Goal: Information Seeking & Learning: Compare options

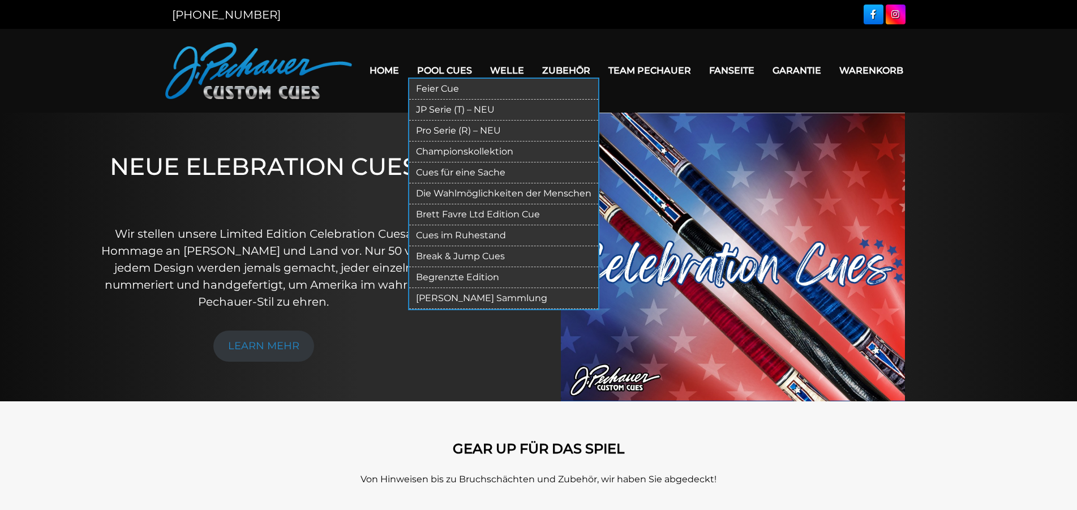
click at [439, 80] on link "Feier Cue" at bounding box center [503, 89] width 189 height 21
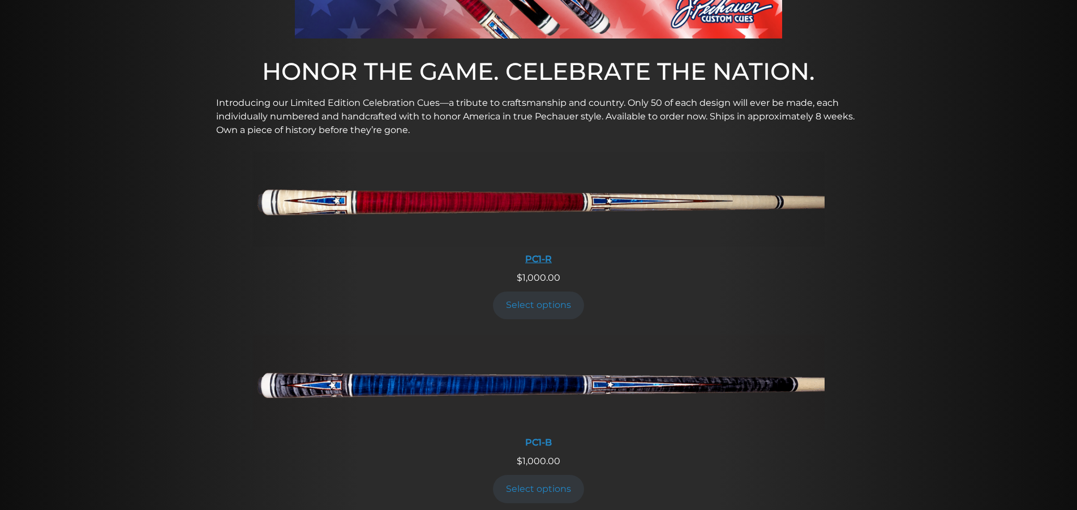
scroll to position [519, 0]
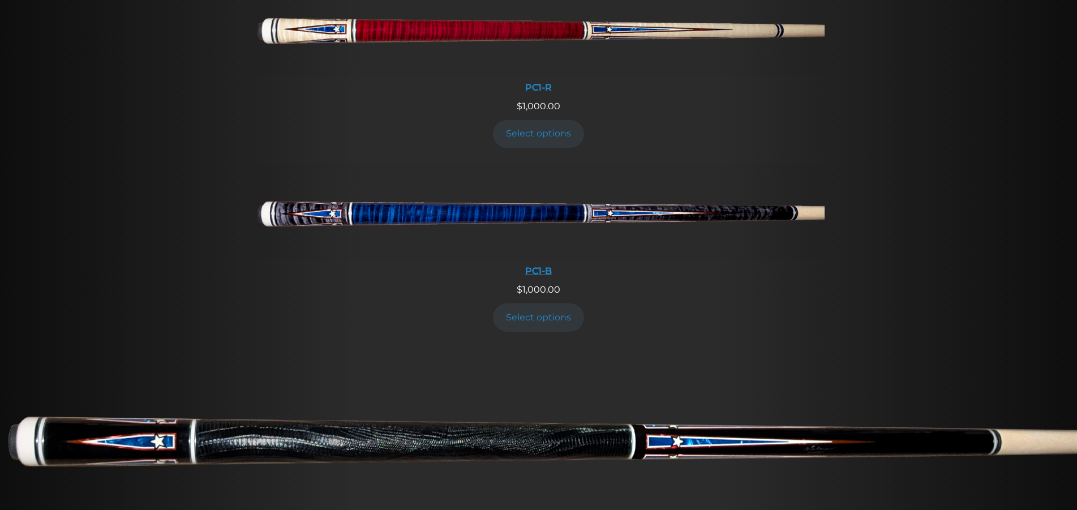
drag, startPoint x: 252, startPoint y: 197, endPoint x: 821, endPoint y: 218, distance: 569.5
click at [821, 218] on li "PC1-B $ 1,000.00 Select options" at bounding box center [538, 255] width 1086 height 184
click at [849, 291] on div "$ 1,000.00" at bounding box center [538, 290] width 1077 height 14
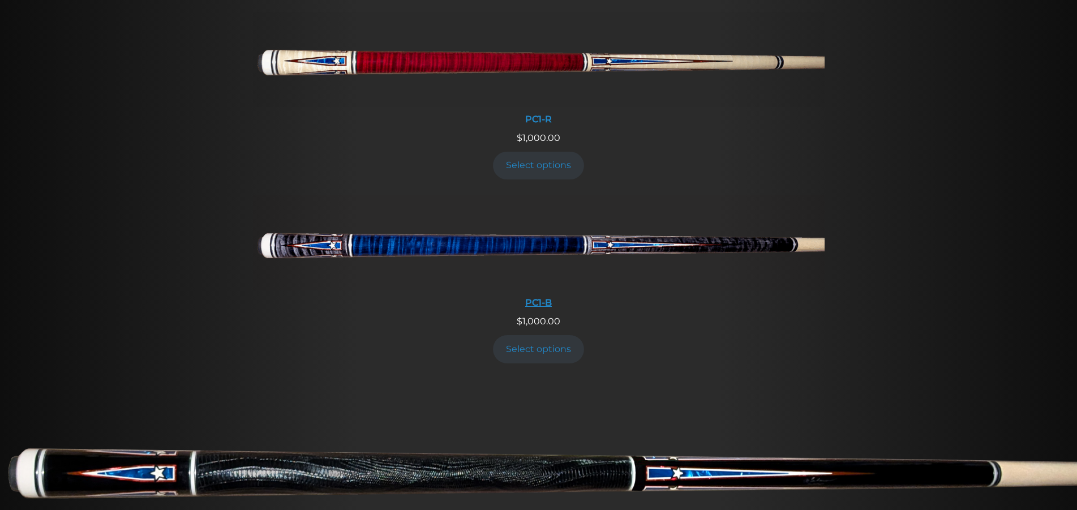
scroll to position [577, 0]
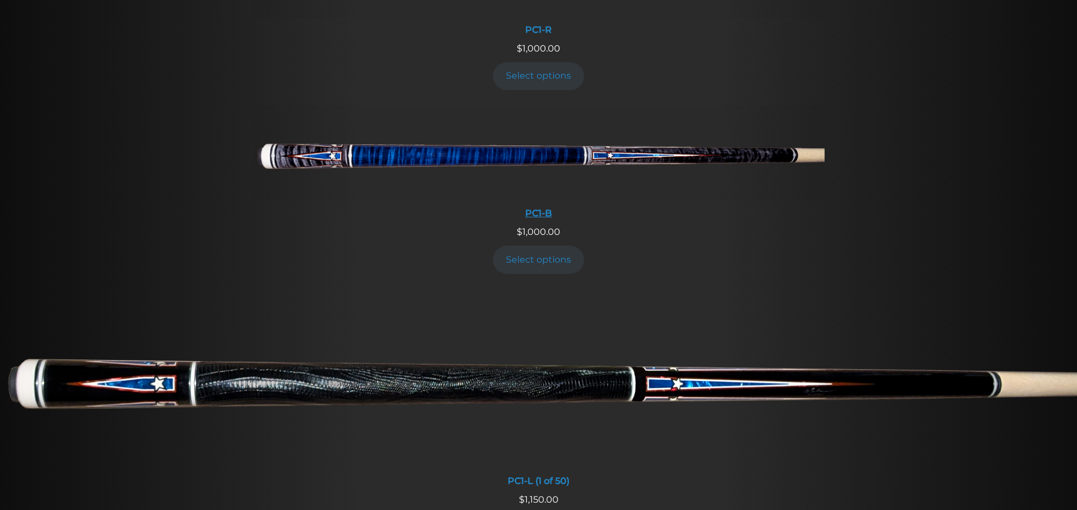
click at [317, 145] on img at bounding box center [538, 153] width 571 height 95
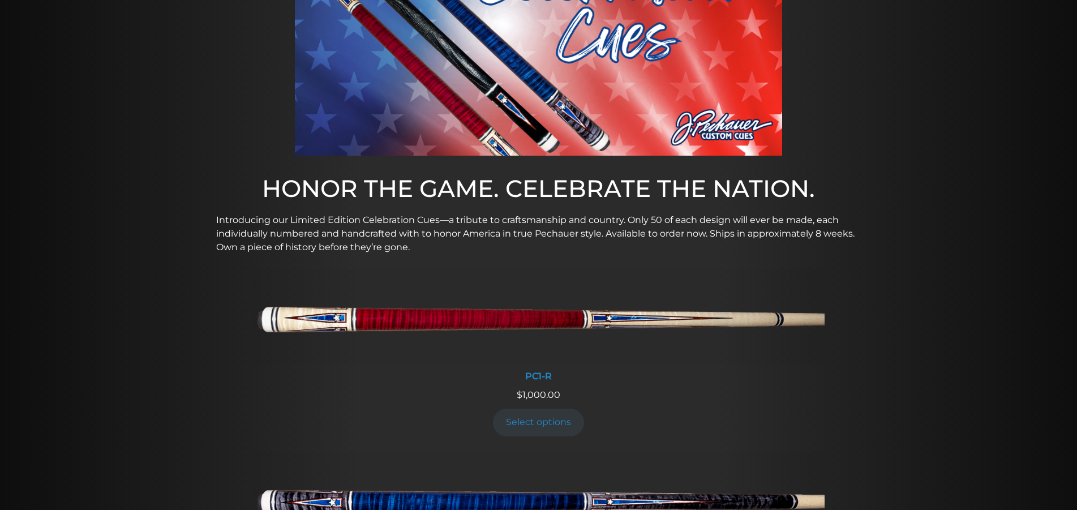
scroll to position [0, 0]
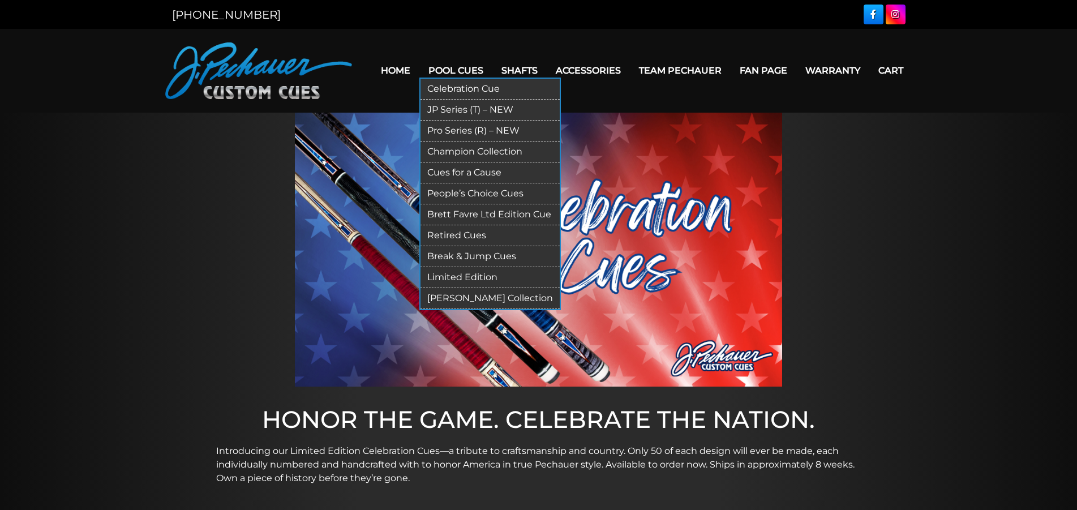
click at [436, 131] on link "Pro Series (R) – NEW" at bounding box center [489, 130] width 139 height 21
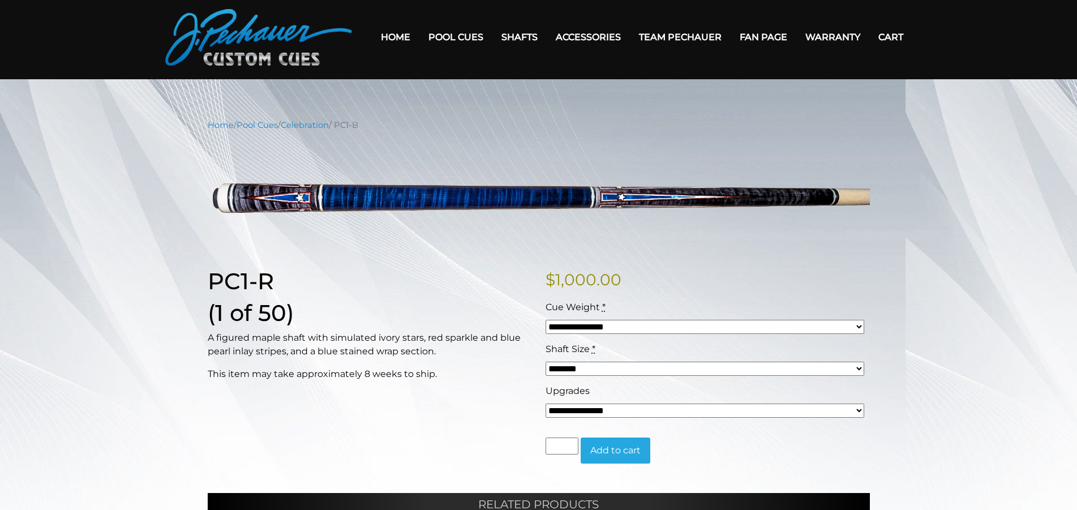
scroll to position [115, 0]
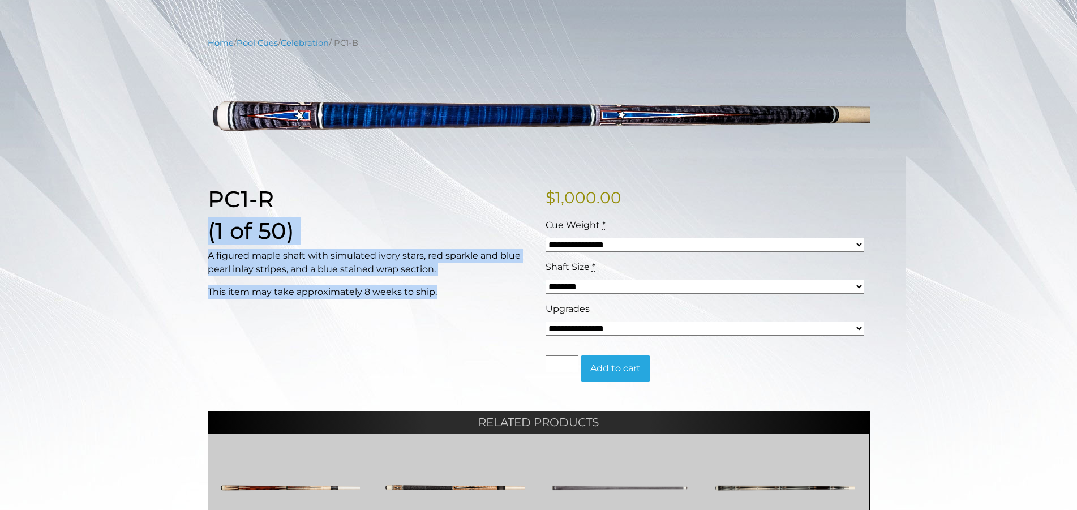
drag, startPoint x: 201, startPoint y: 231, endPoint x: 425, endPoint y: 292, distance: 232.2
click at [459, 306] on div "PC1-R (1 of 50) A figured maple shaft with simulated ivory stars, red sparkle a…" at bounding box center [370, 293] width 338 height 214
copy div "(1 of 50) A figured maple shaft with simulated ivory stars, red sparkle and blu…"
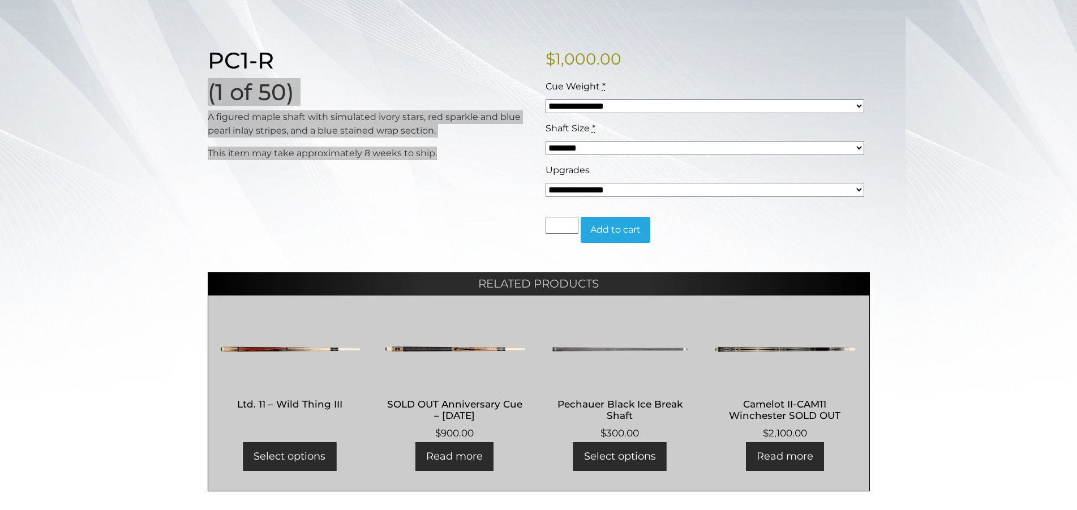
scroll to position [0, 0]
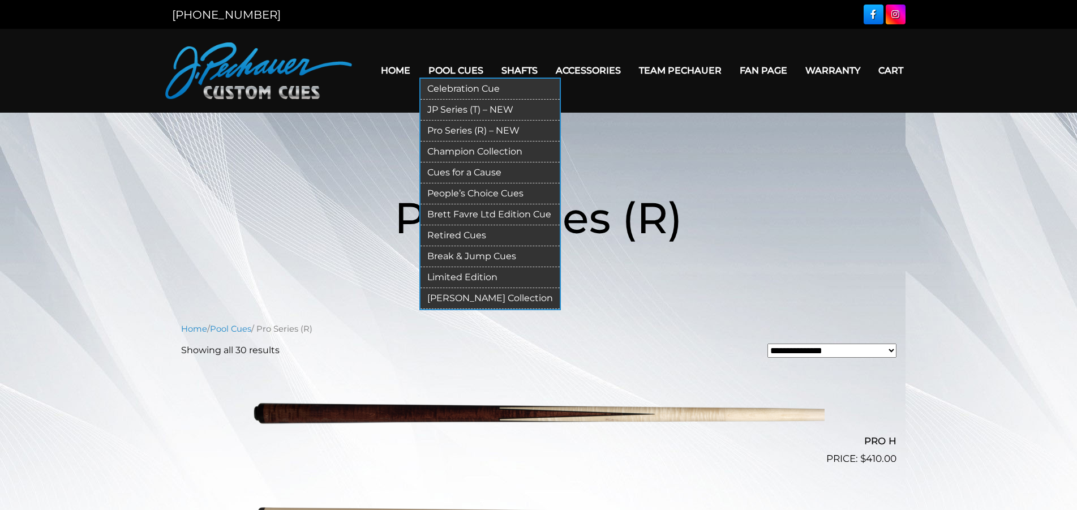
click at [445, 150] on link "Champion Collection" at bounding box center [489, 151] width 139 height 21
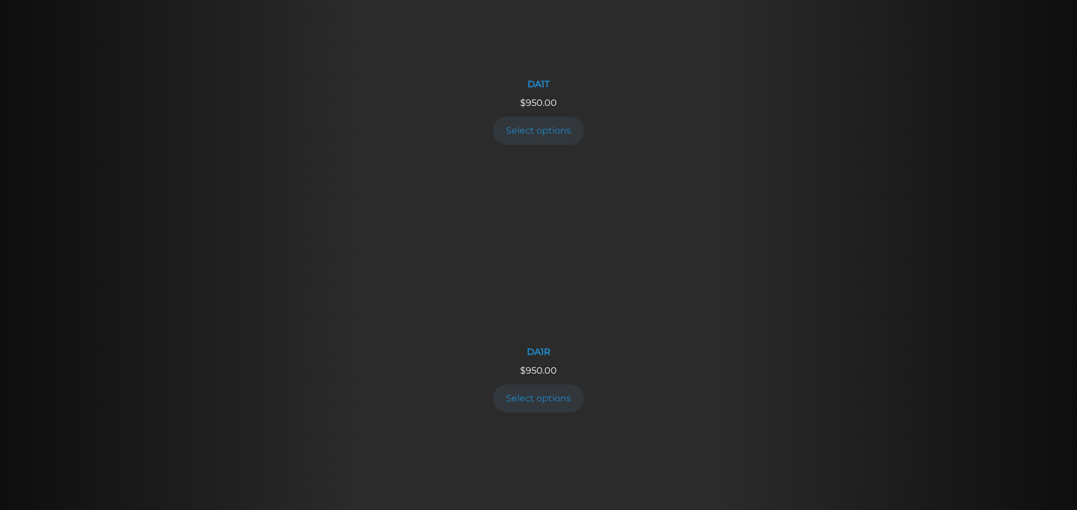
scroll to position [1269, 0]
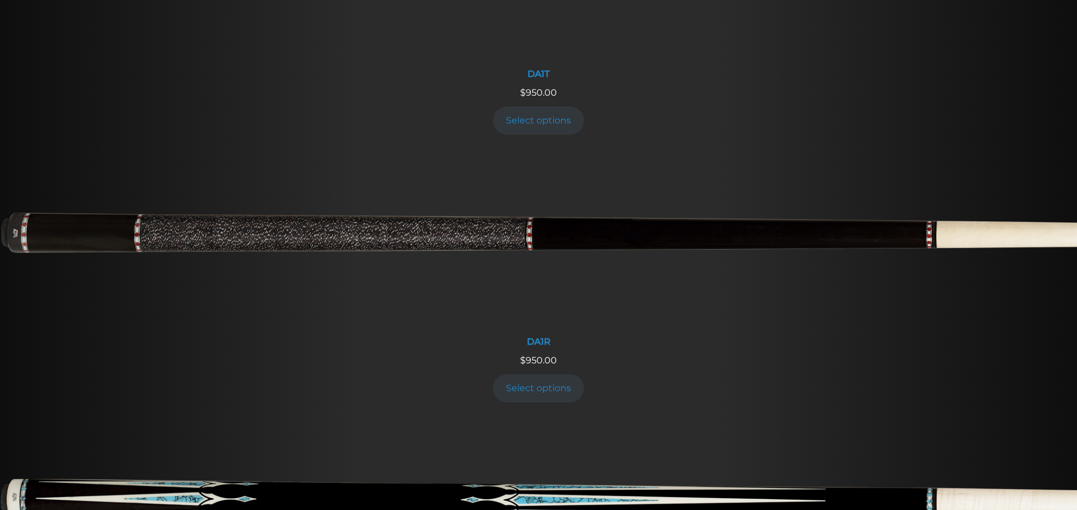
click at [561, 418] on img at bounding box center [538, 507] width 1077 height 179
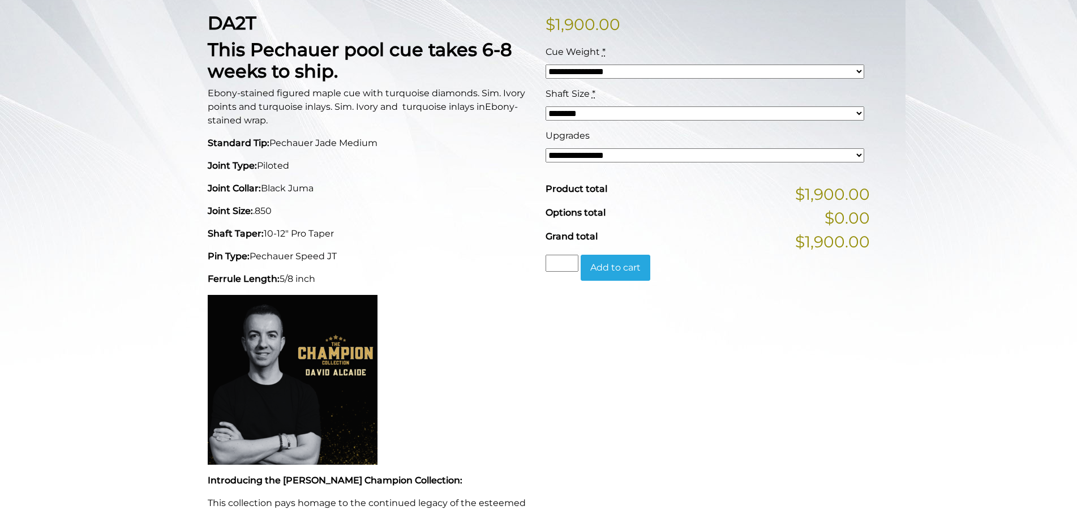
scroll to position [115, 0]
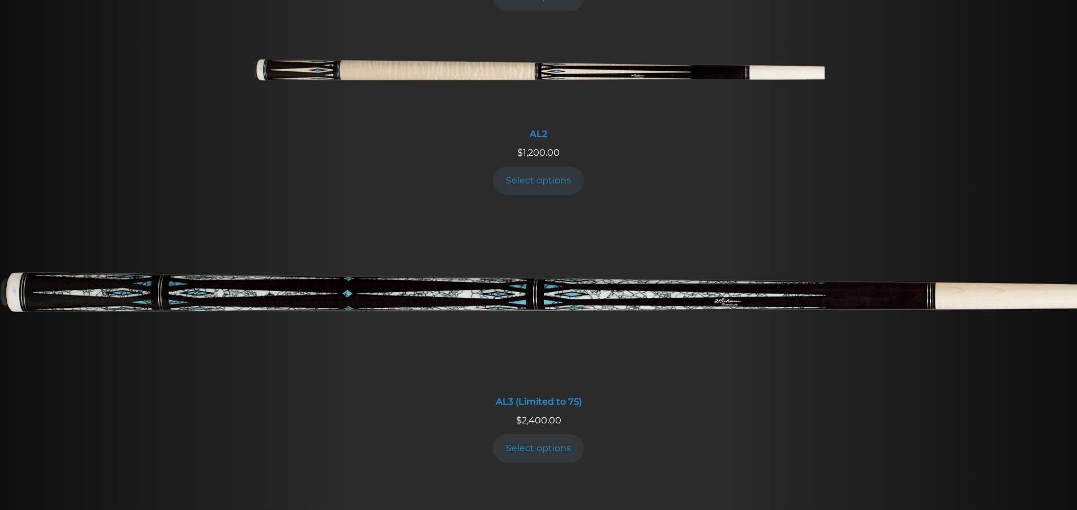
scroll to position [601, 0]
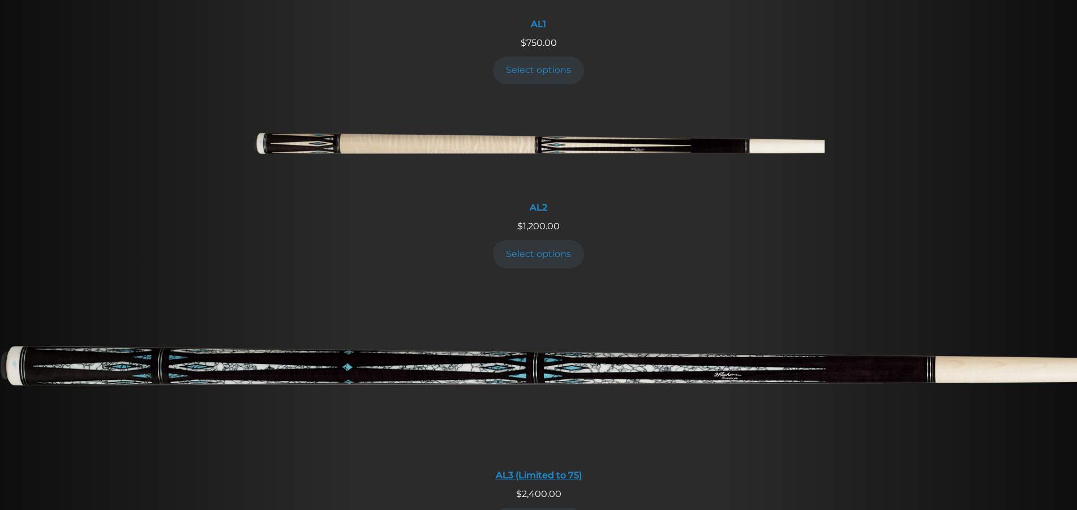
click at [588, 327] on img at bounding box center [538, 373] width 1077 height 179
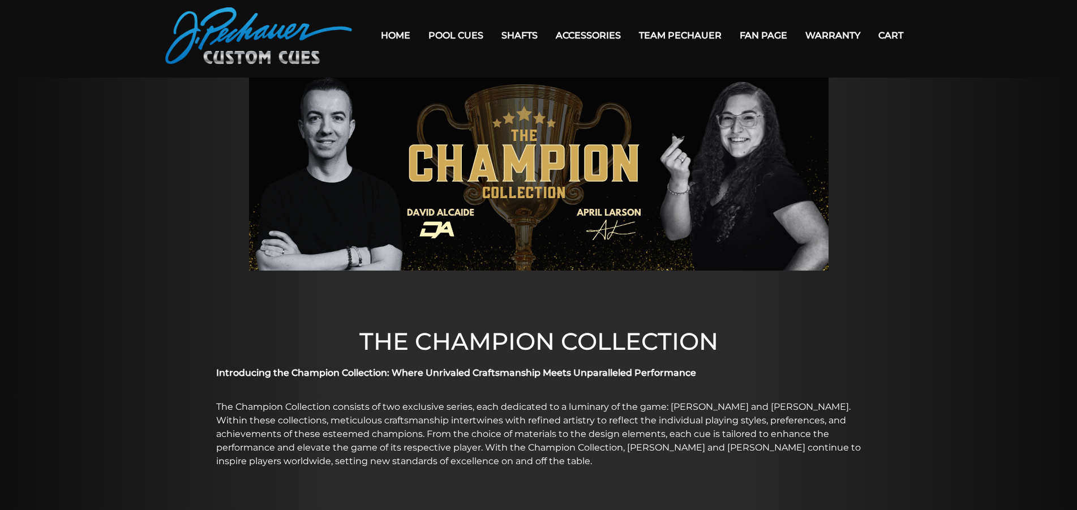
scroll to position [0, 0]
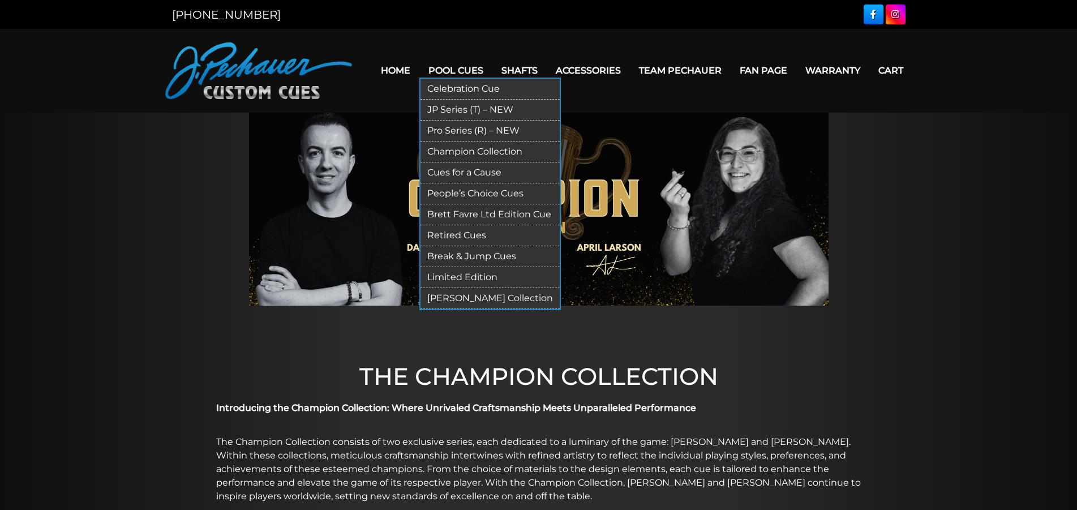
click at [443, 171] on link "Cues for a Cause" at bounding box center [489, 172] width 139 height 21
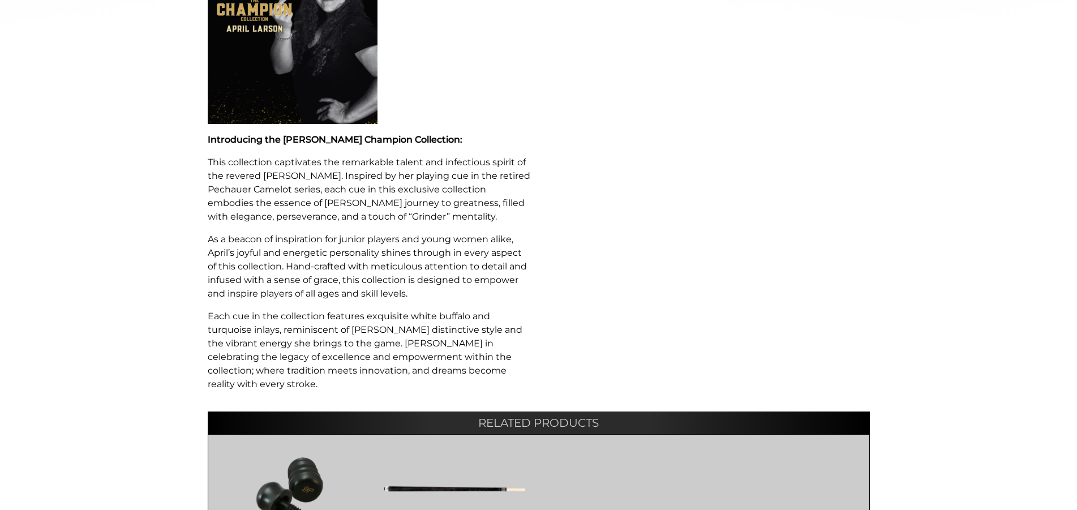
scroll to position [635, 0]
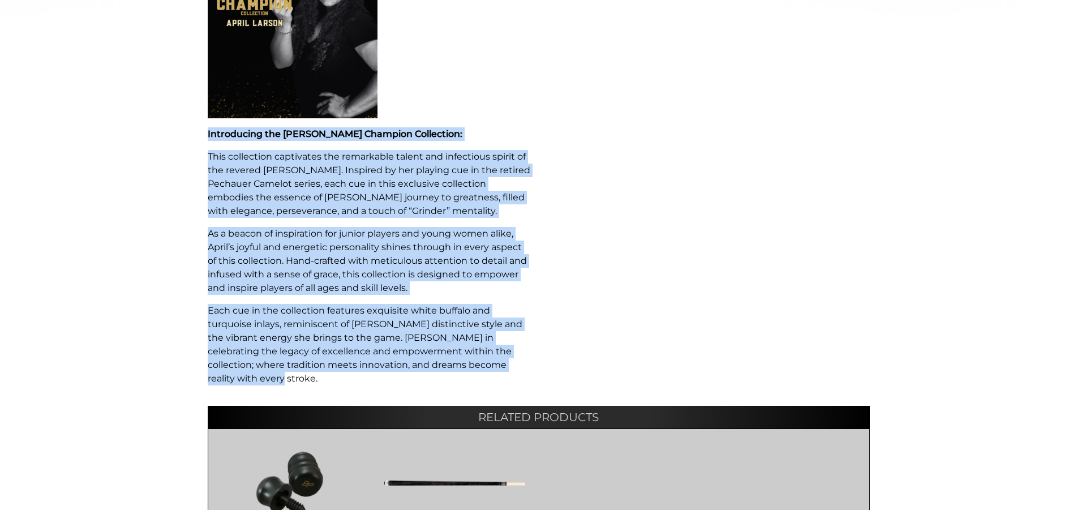
drag, startPoint x: 205, startPoint y: 136, endPoint x: 502, endPoint y: 335, distance: 357.9
click at [529, 356] on div "AL3 This Pechauer pool cue takes 6-8 weeks to ship. Ebony-stained figured maple…" at bounding box center [370, 30] width 338 height 728
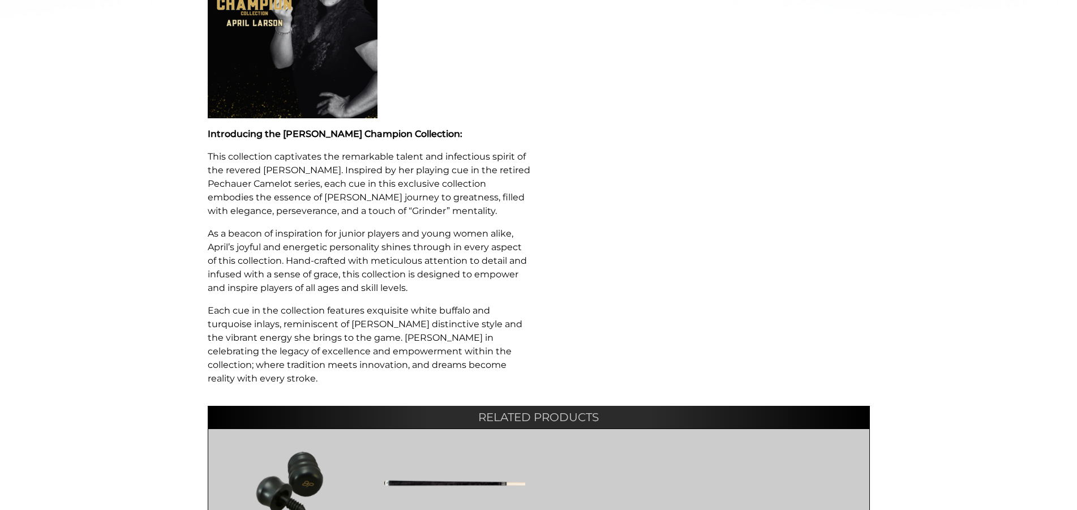
drag, startPoint x: 577, startPoint y: 354, endPoint x: 569, endPoint y: 348, distance: 9.7
click at [578, 354] on div "**********" at bounding box center [708, 30] width 338 height 728
drag, startPoint x: 197, startPoint y: 131, endPoint x: 455, endPoint y: 307, distance: 311.5
click at [537, 380] on div "**********" at bounding box center [538, 70] width 1077 height 1107
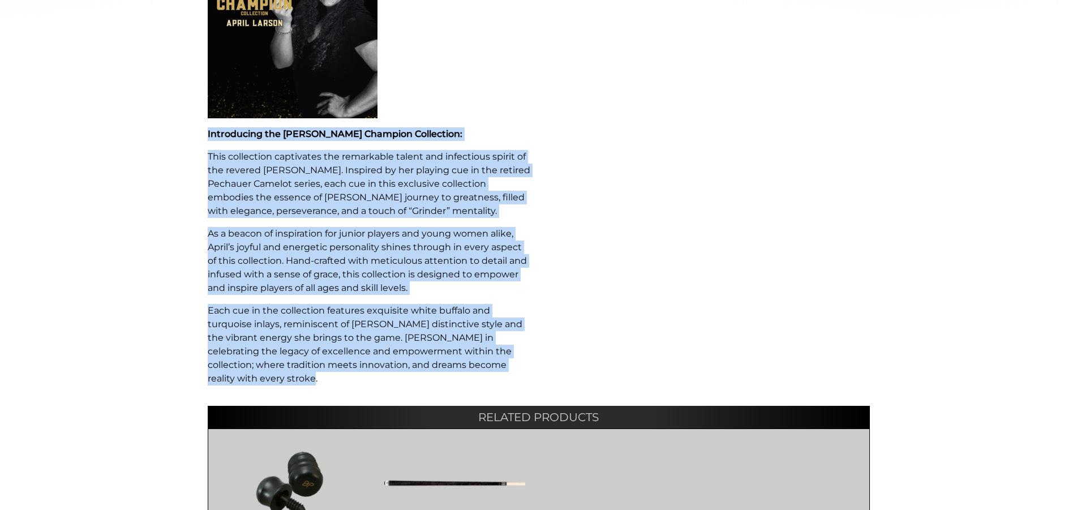
copy div "Introducing the April Larson Champion Collection: This collection captivates th…"
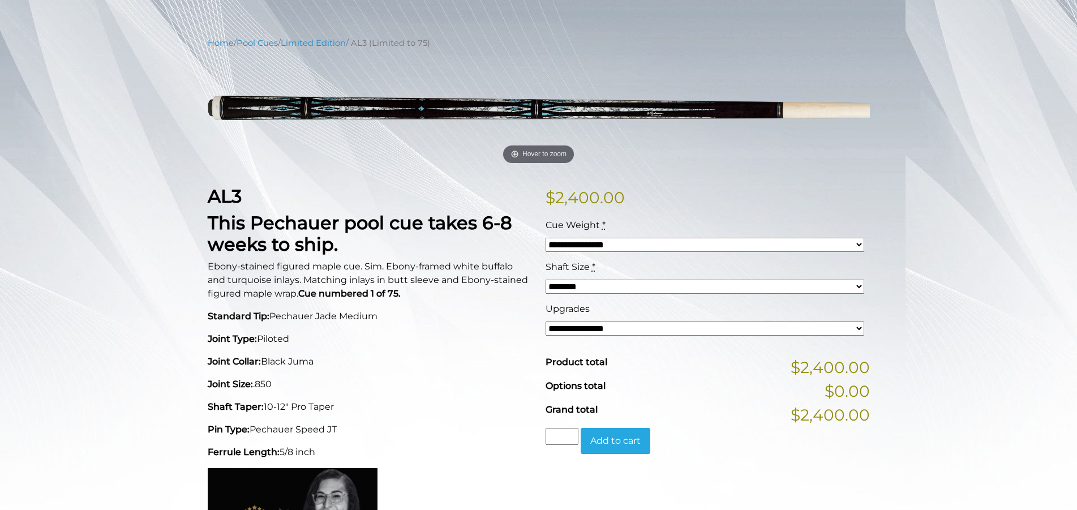
scroll to position [0, 0]
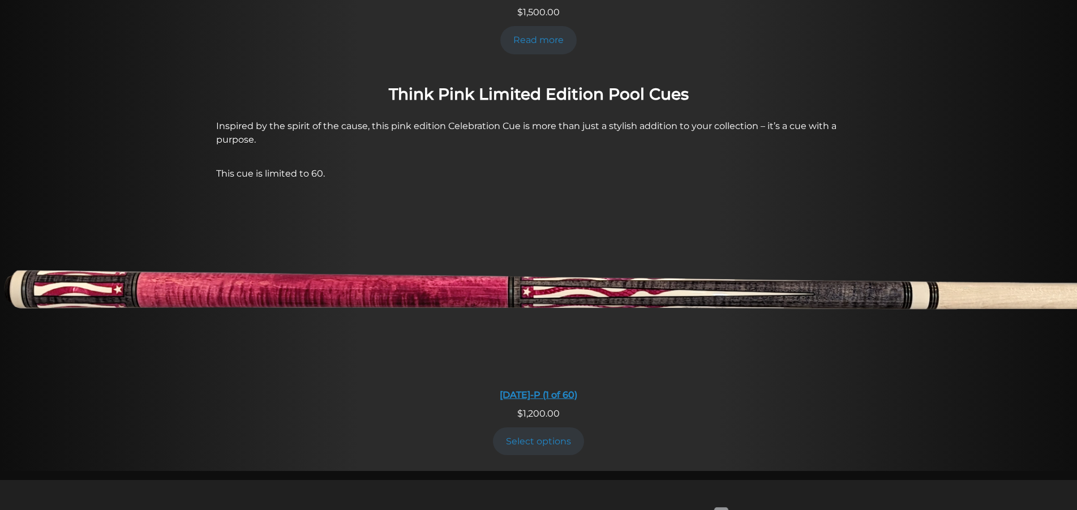
scroll to position [821, 0]
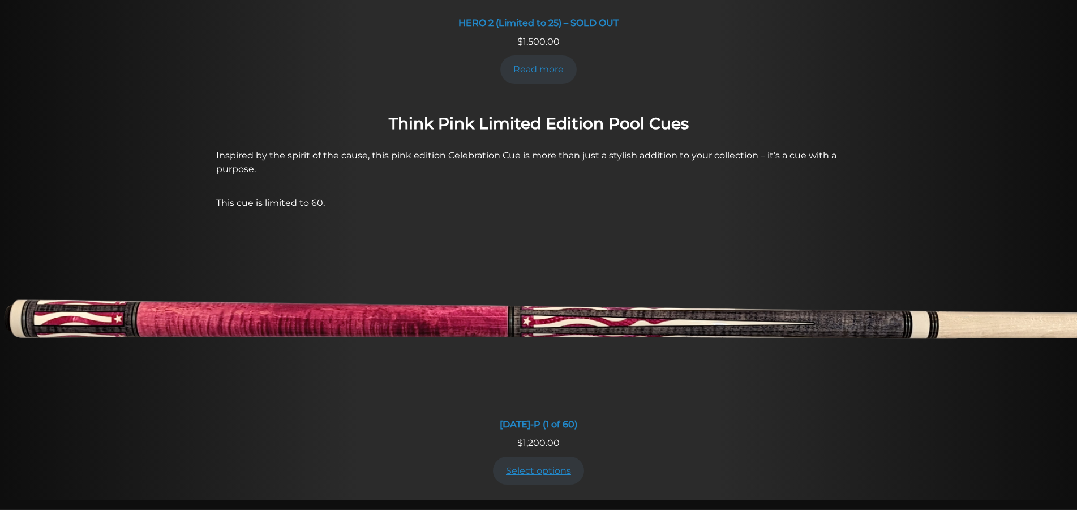
click at [534, 457] on link "Select options" at bounding box center [539, 471] width 92 height 28
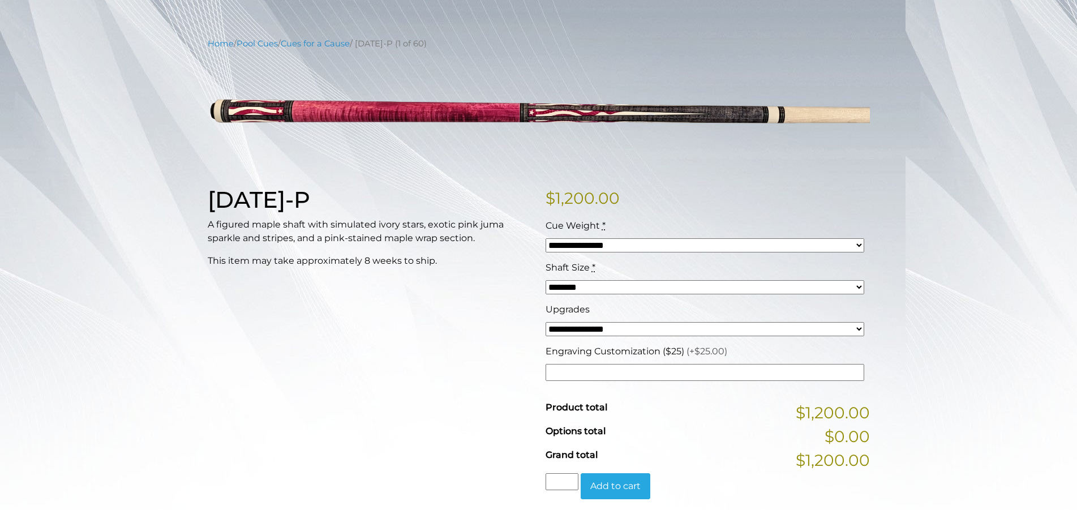
scroll to position [115, 0]
click at [545, 321] on select "**********" at bounding box center [704, 328] width 319 height 14
select select "*****"
click option "**********" at bounding box center [0, 0] width 0 height 0
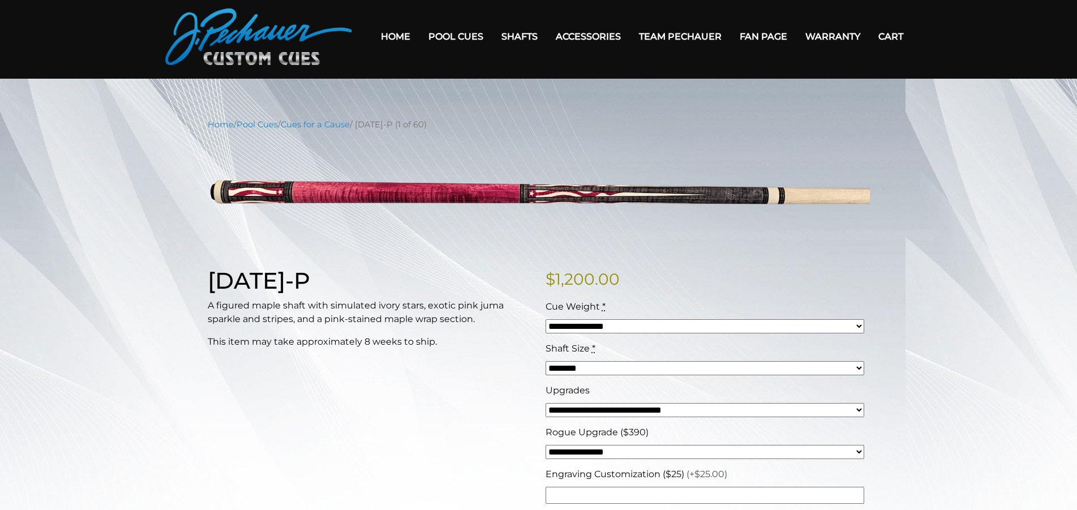
scroll to position [0, 0]
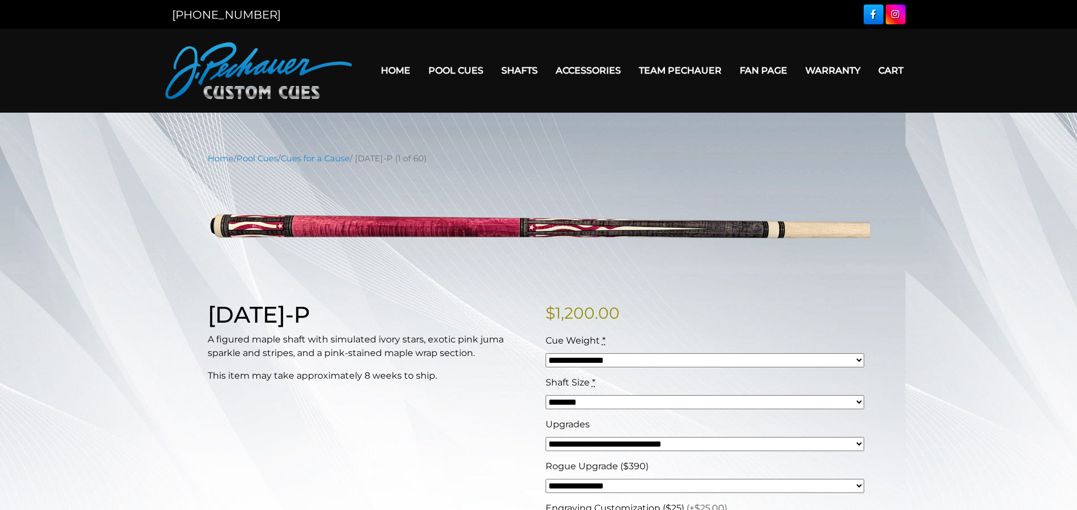
click at [545, 353] on select "**********" at bounding box center [704, 360] width 319 height 14
click at [862, 360] on select "**********" at bounding box center [704, 360] width 319 height 14
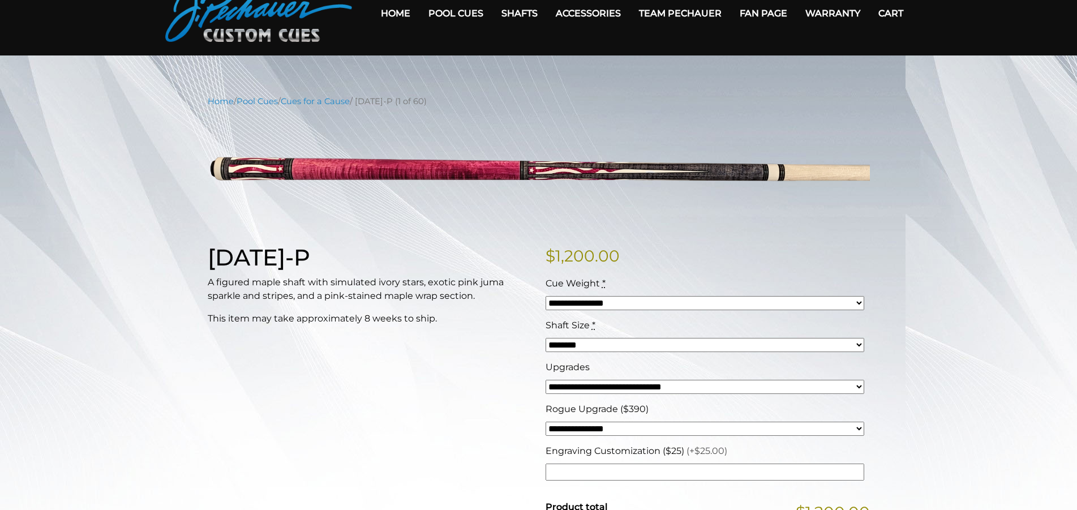
scroll to position [58, 0]
click at [545, 379] on select "**********" at bounding box center [704, 386] width 319 height 14
click option "**********" at bounding box center [0, 0] width 0 height 0
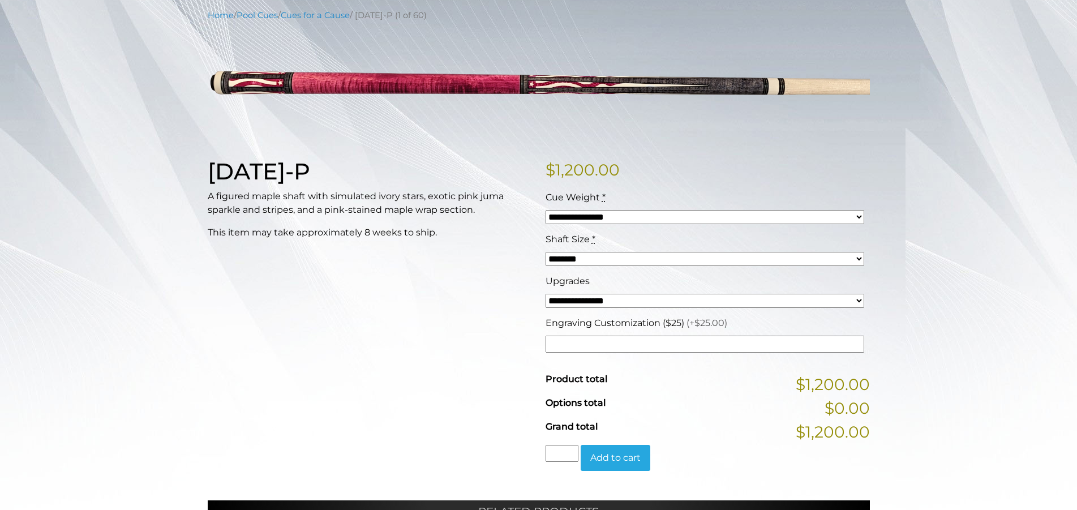
scroll to position [173, 0]
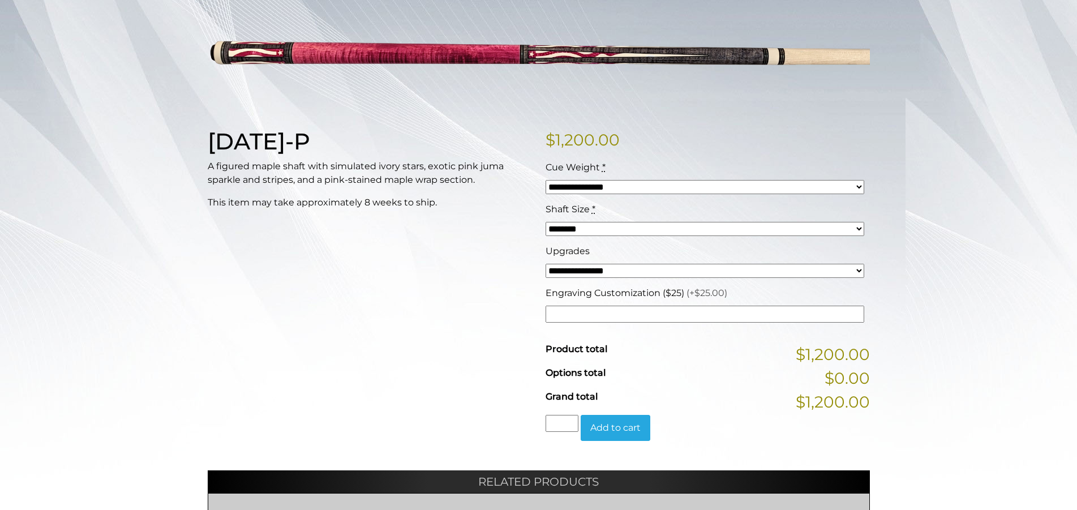
click at [545, 264] on select "**********" at bounding box center [704, 271] width 319 height 14
select select "*****"
click option "**********" at bounding box center [0, 0] width 0 height 0
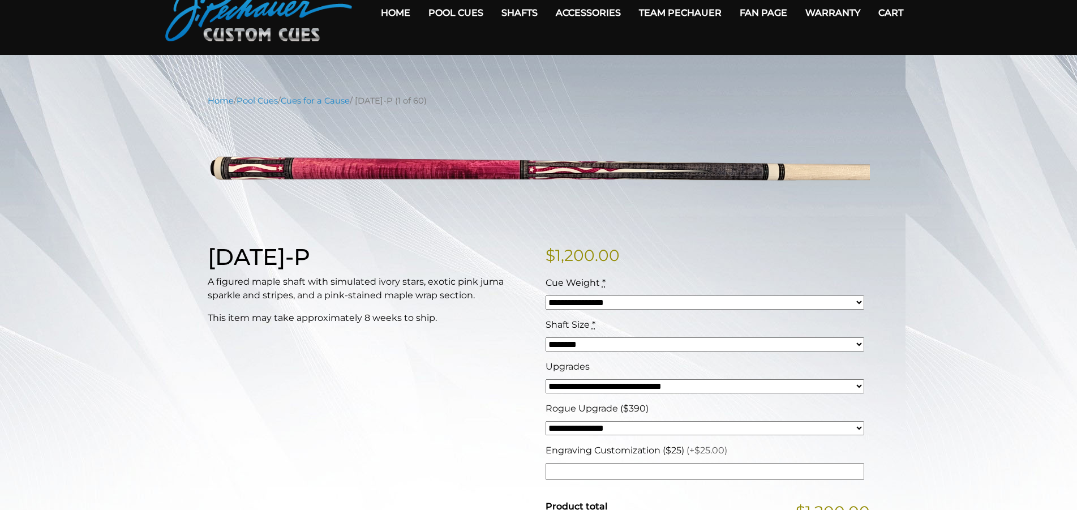
scroll to position [0, 0]
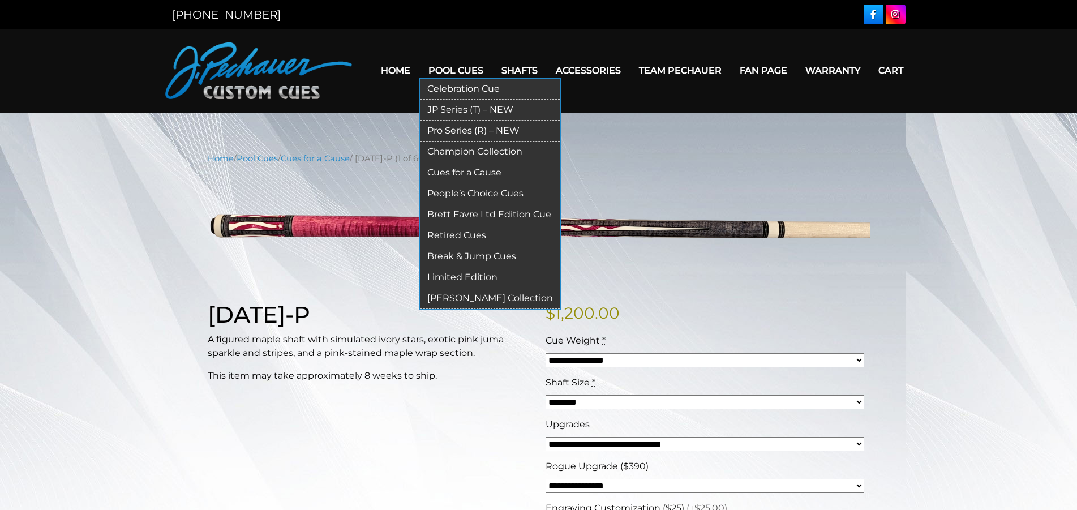
click at [445, 193] on link "People’s Choice Cues" at bounding box center [489, 193] width 139 height 21
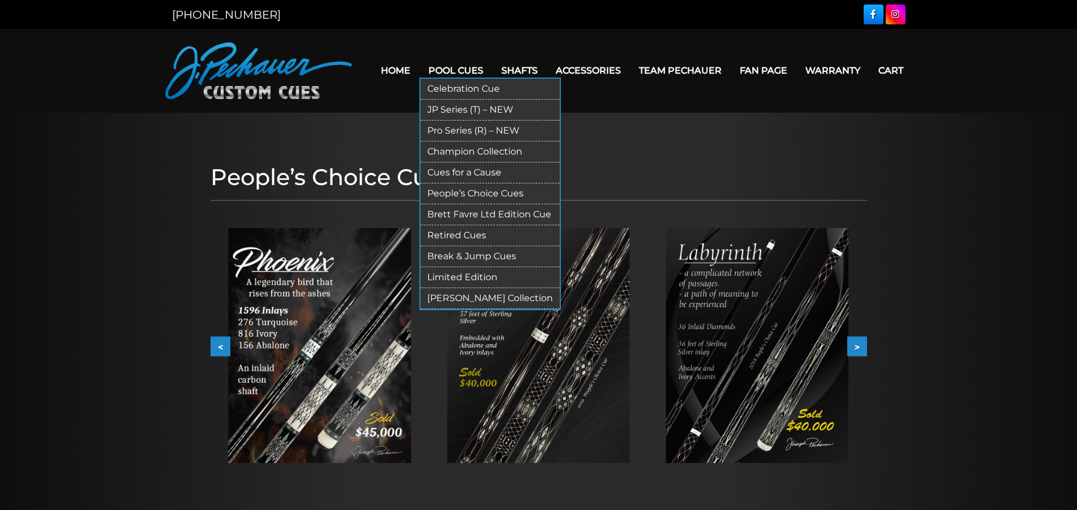
click at [455, 217] on link "Brett Favre Ltd Edition Cue" at bounding box center [489, 214] width 139 height 21
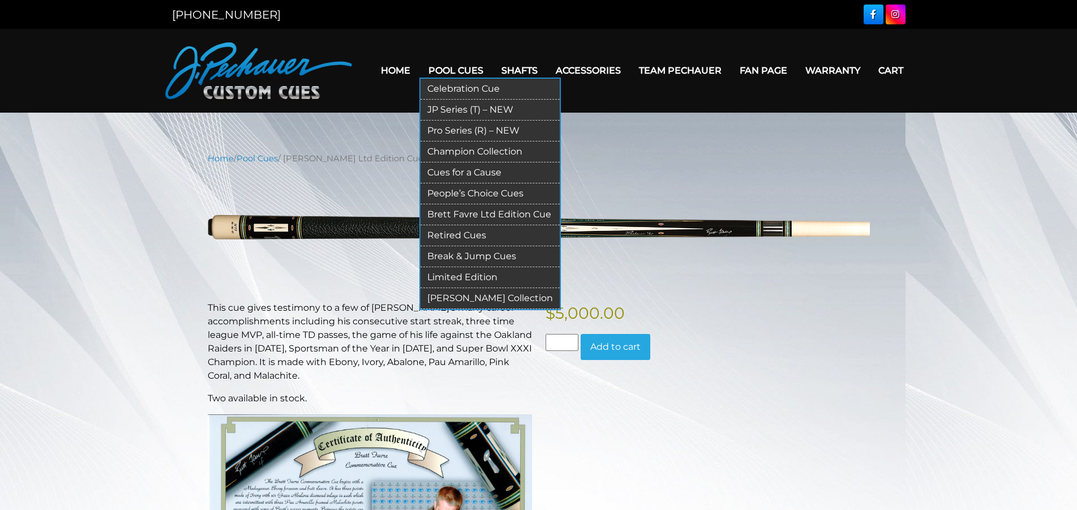
click at [451, 235] on link "Retired Cues" at bounding box center [489, 235] width 139 height 21
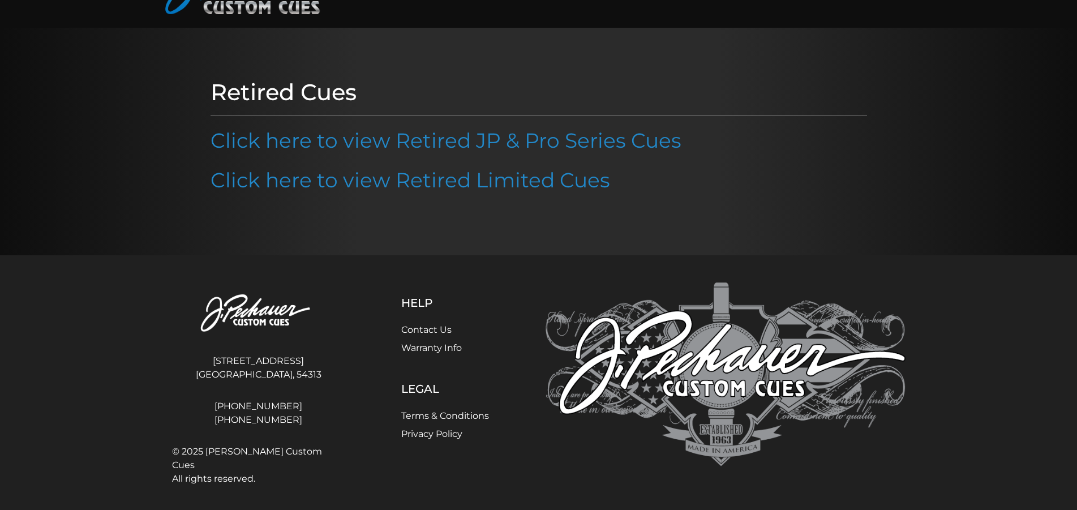
scroll to position [88, 0]
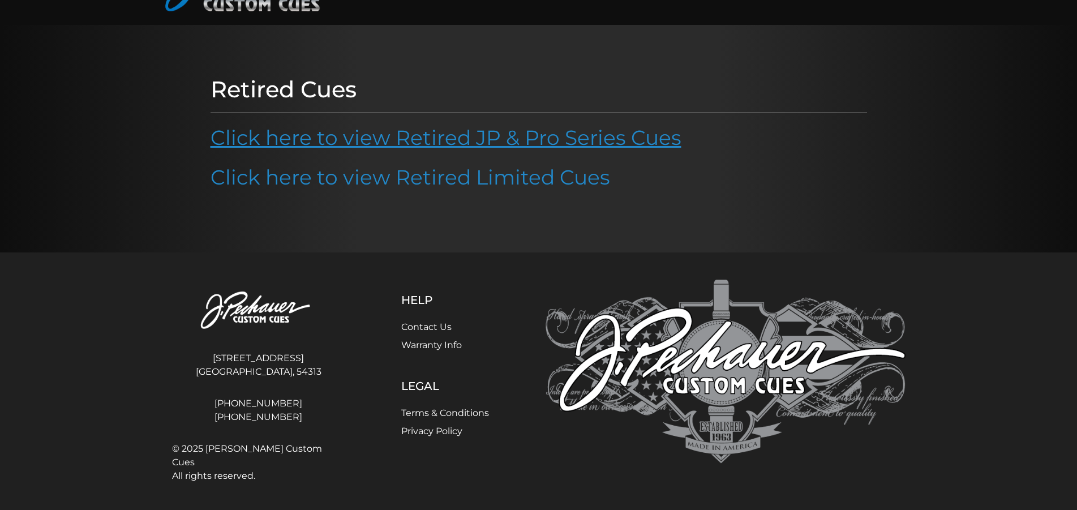
click at [452, 140] on link "Click here to view Retired JP & Pro Series Cues" at bounding box center [445, 137] width 471 height 25
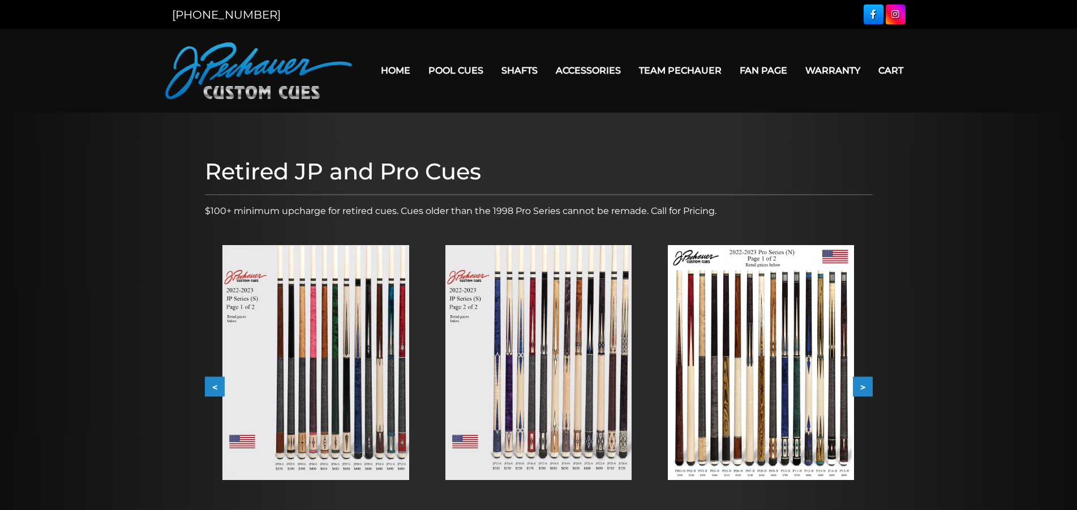
scroll to position [173, 0]
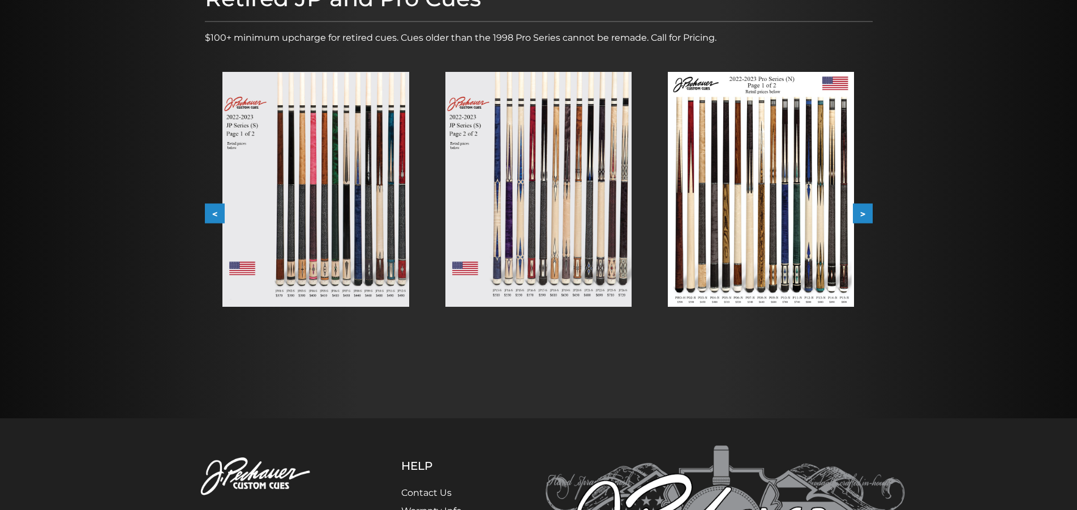
click at [785, 238] on img at bounding box center [761, 189] width 186 height 235
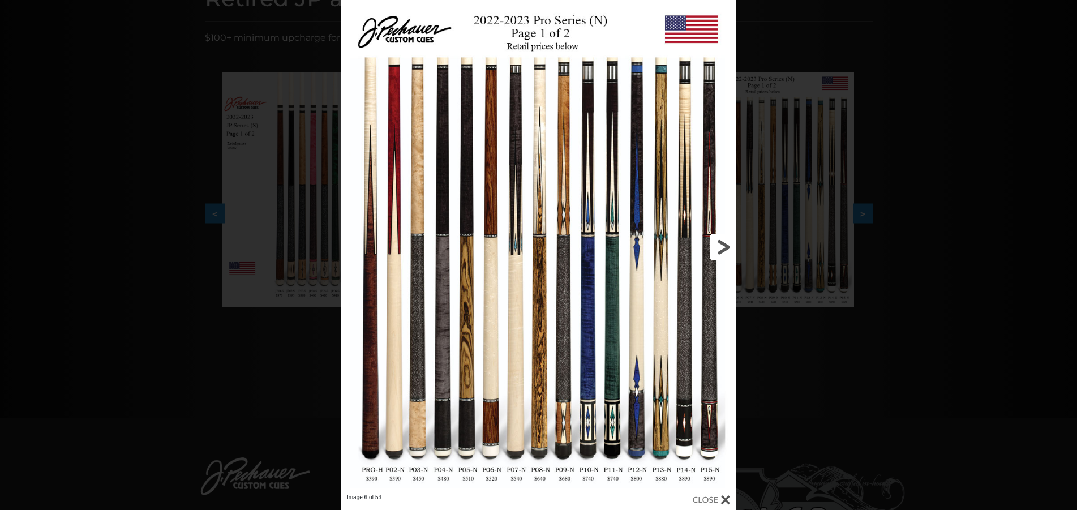
click at [725, 247] on link at bounding box center [647, 246] width 178 height 493
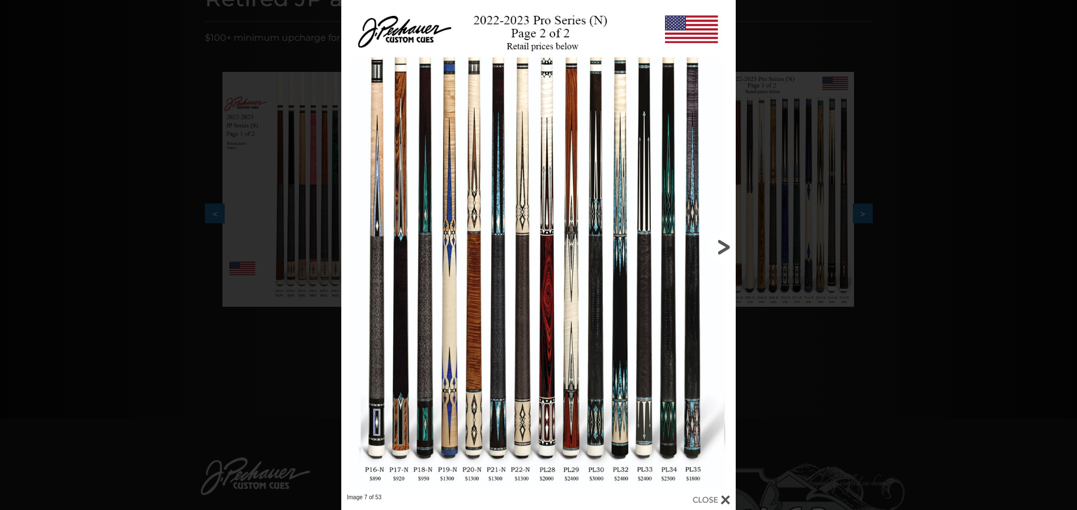
click at [721, 247] on link at bounding box center [647, 246] width 178 height 493
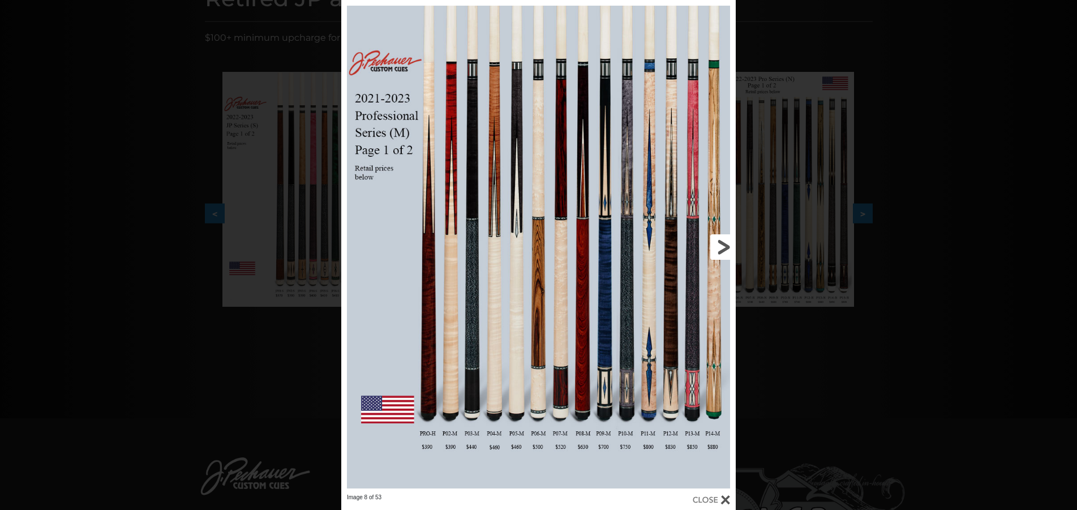
click at [721, 247] on link at bounding box center [647, 246] width 178 height 493
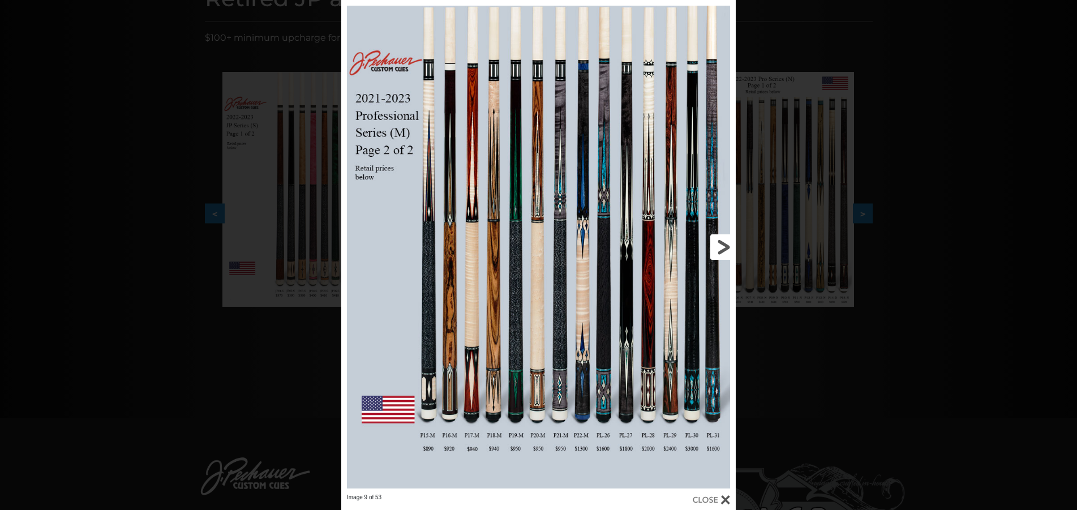
click at [724, 244] on link at bounding box center [647, 246] width 178 height 493
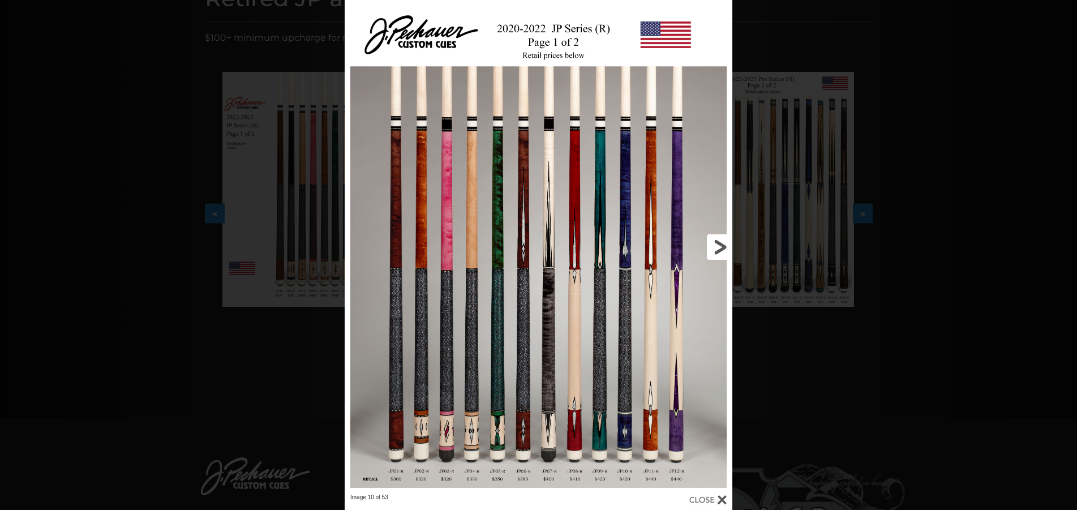
click at [725, 245] on link at bounding box center [645, 246] width 174 height 493
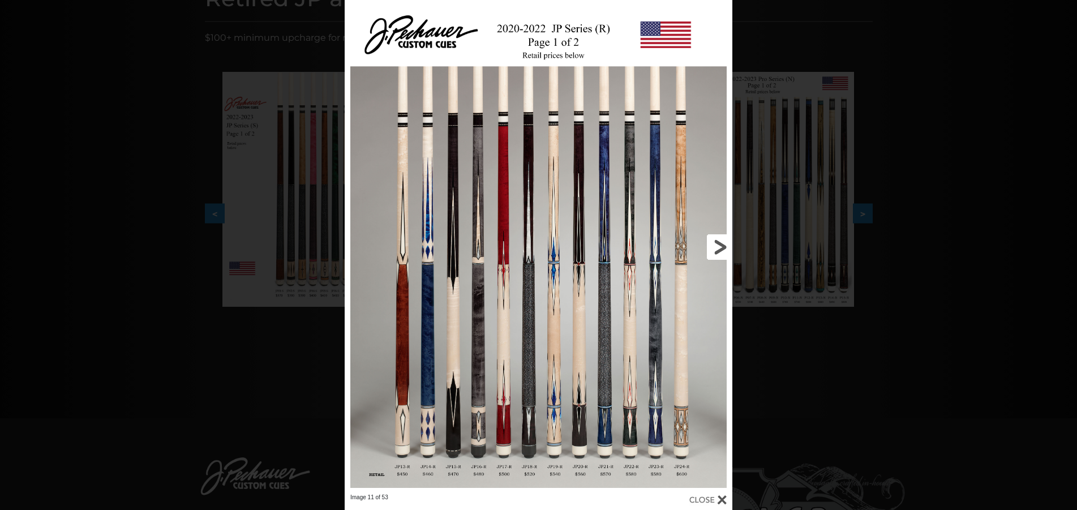
click at [725, 245] on link at bounding box center [645, 246] width 174 height 493
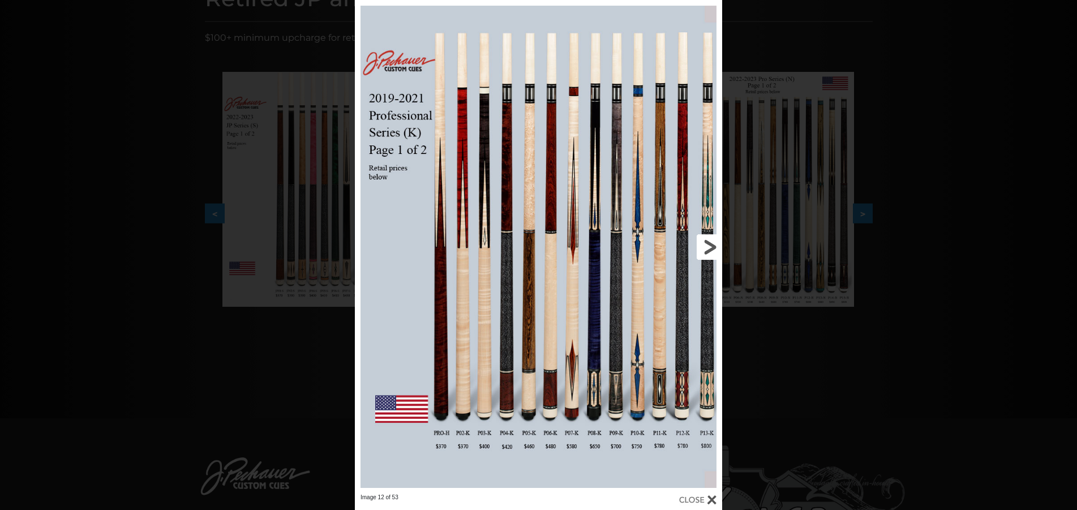
click at [714, 243] on link at bounding box center [639, 246] width 165 height 493
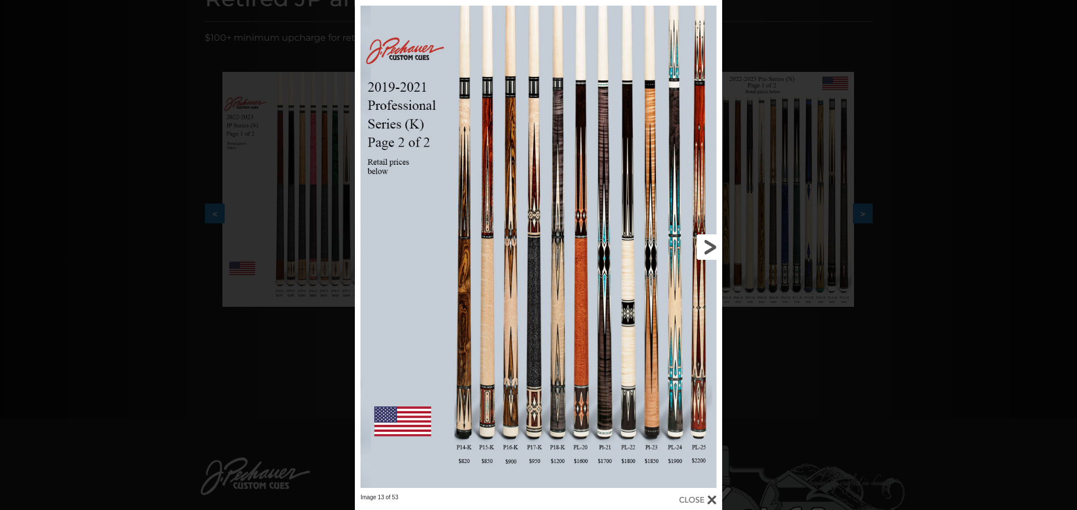
click at [623, 305] on link at bounding box center [639, 246] width 165 height 493
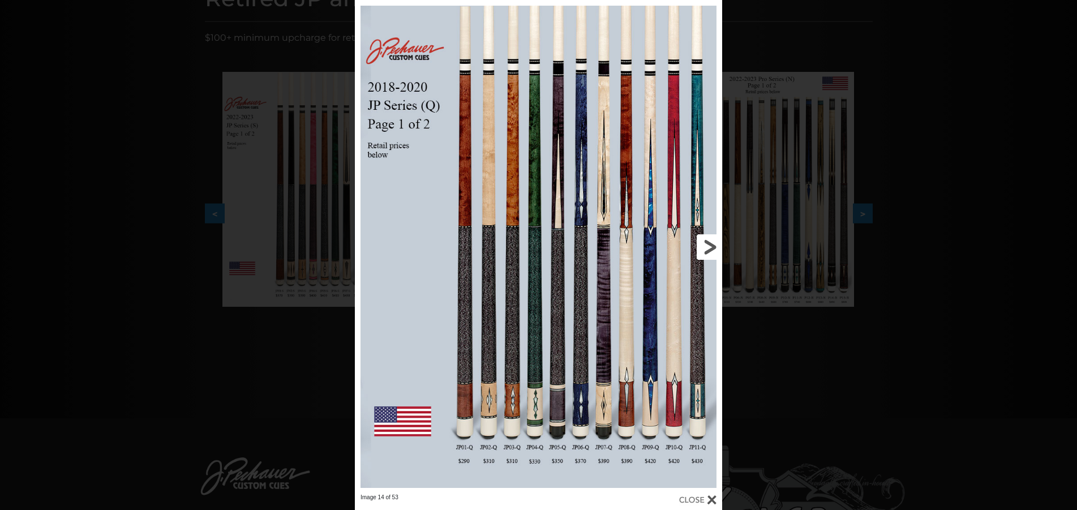
click at [711, 241] on link at bounding box center [639, 246] width 165 height 493
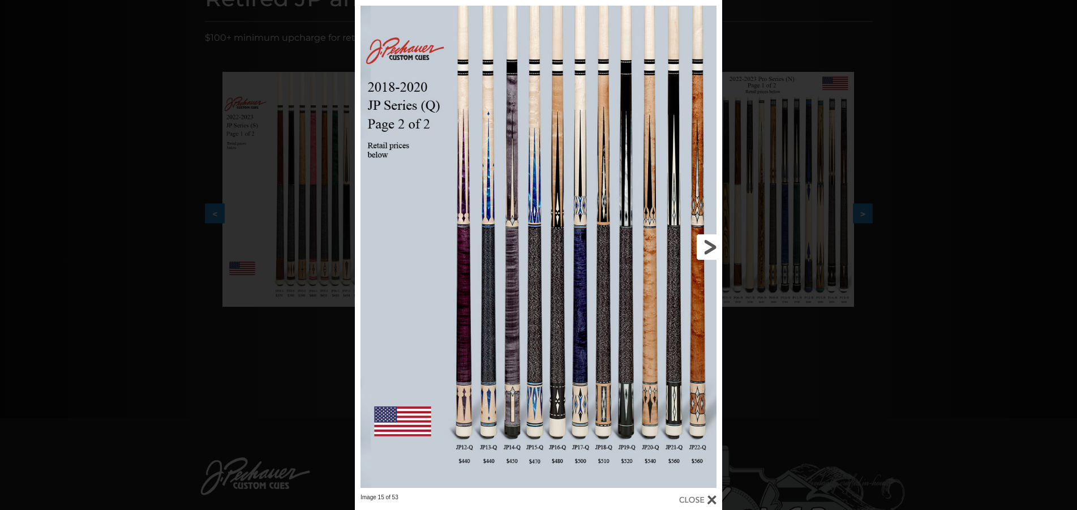
click at [711, 241] on link at bounding box center [639, 246] width 165 height 493
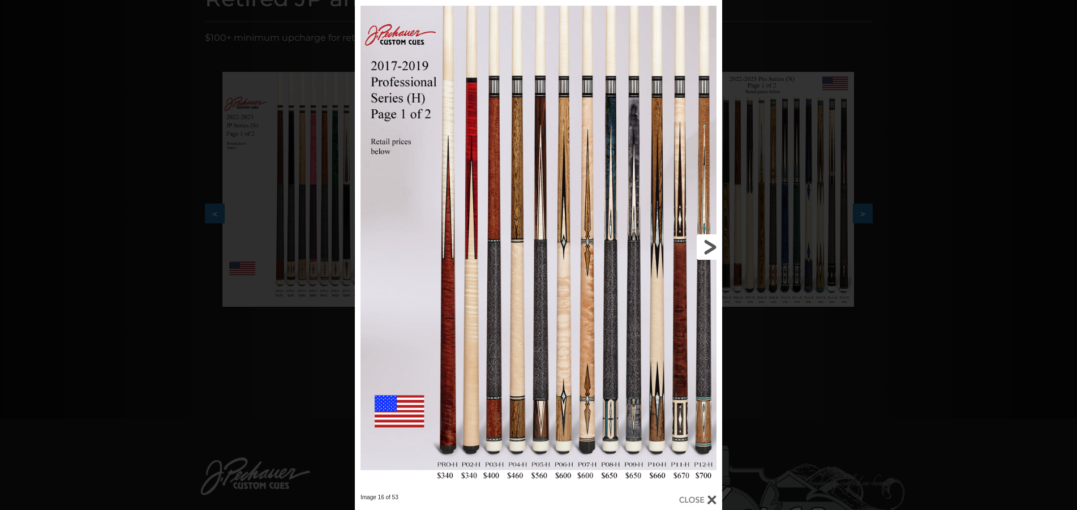
click at [711, 241] on link at bounding box center [639, 246] width 165 height 493
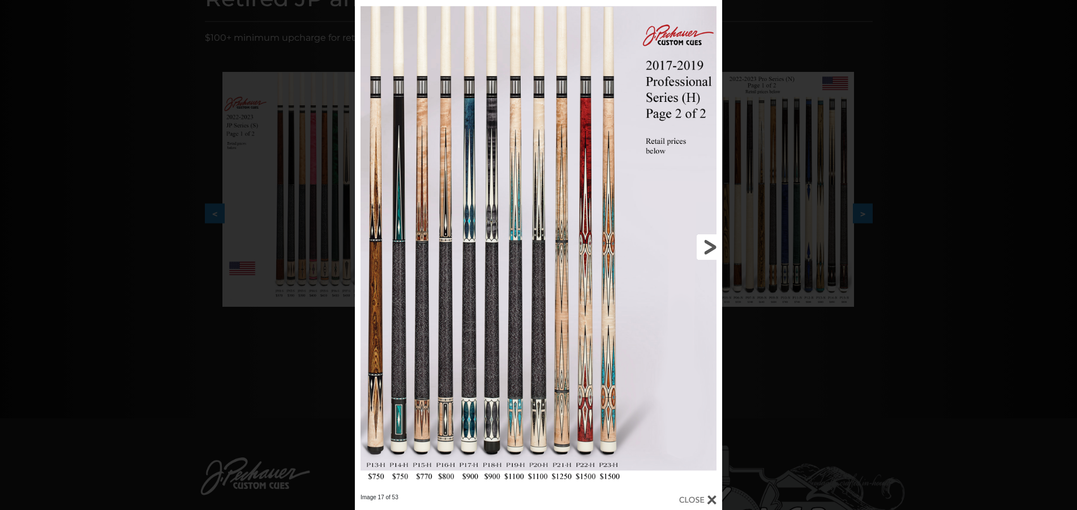
click at [711, 241] on link at bounding box center [639, 246] width 165 height 493
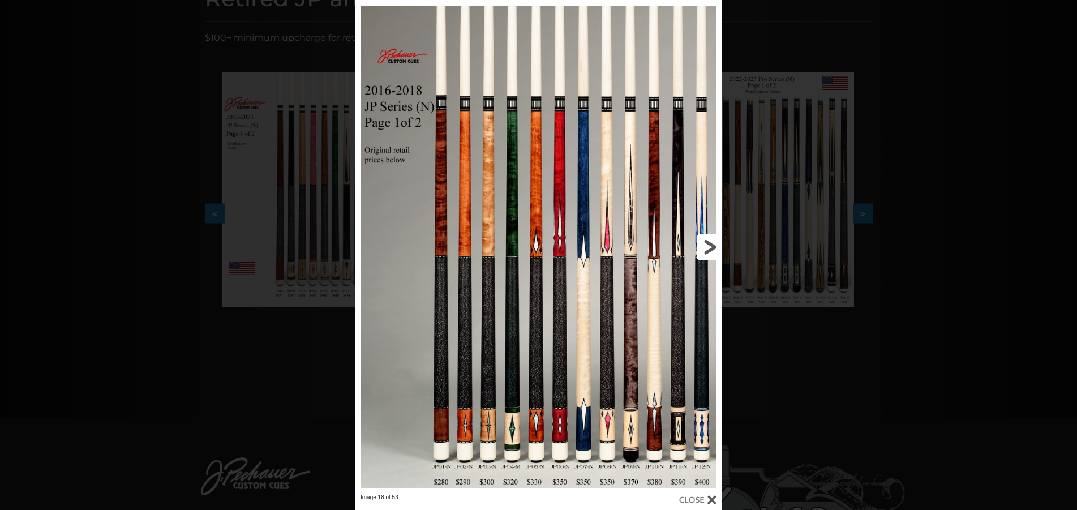
click at [711, 241] on link at bounding box center [639, 246] width 165 height 493
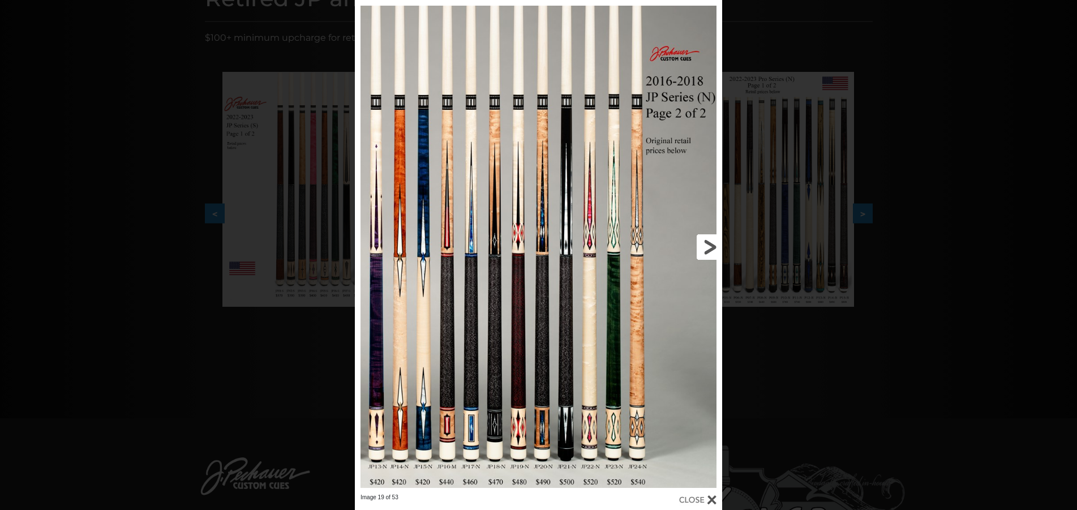
click at [711, 242] on link at bounding box center [639, 246] width 165 height 493
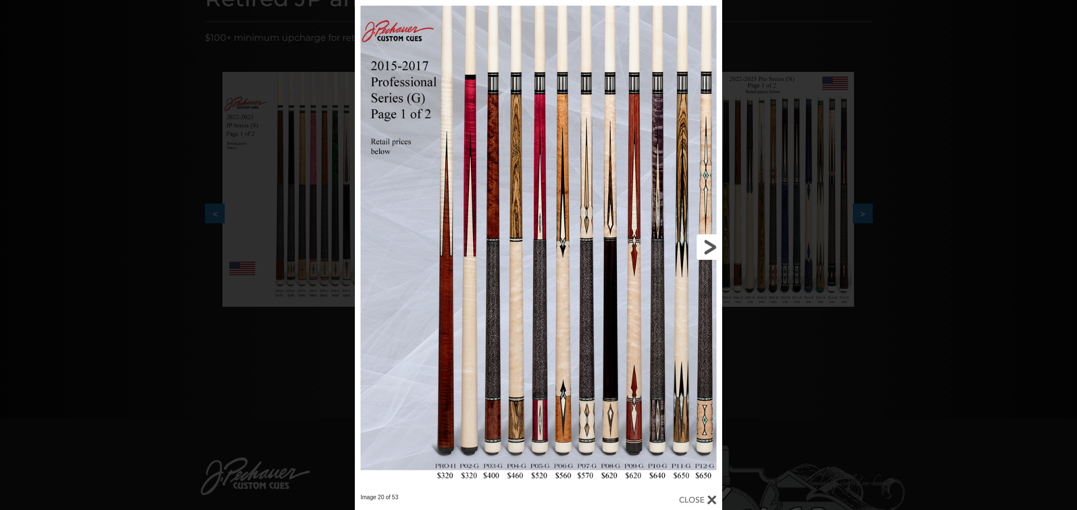
click at [711, 242] on link at bounding box center [639, 246] width 165 height 493
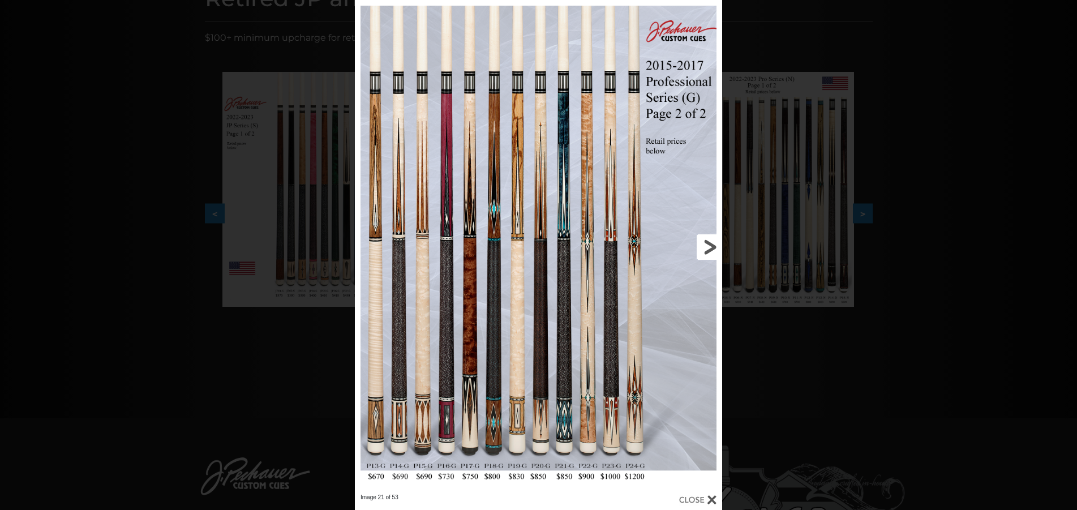
click at [711, 243] on link at bounding box center [639, 246] width 165 height 493
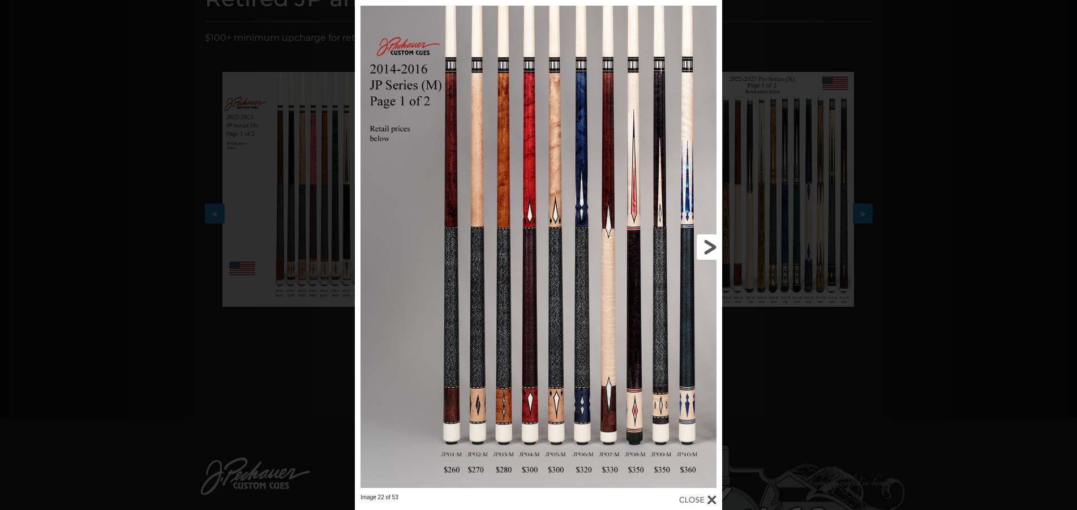
click at [711, 242] on link at bounding box center [639, 246] width 165 height 493
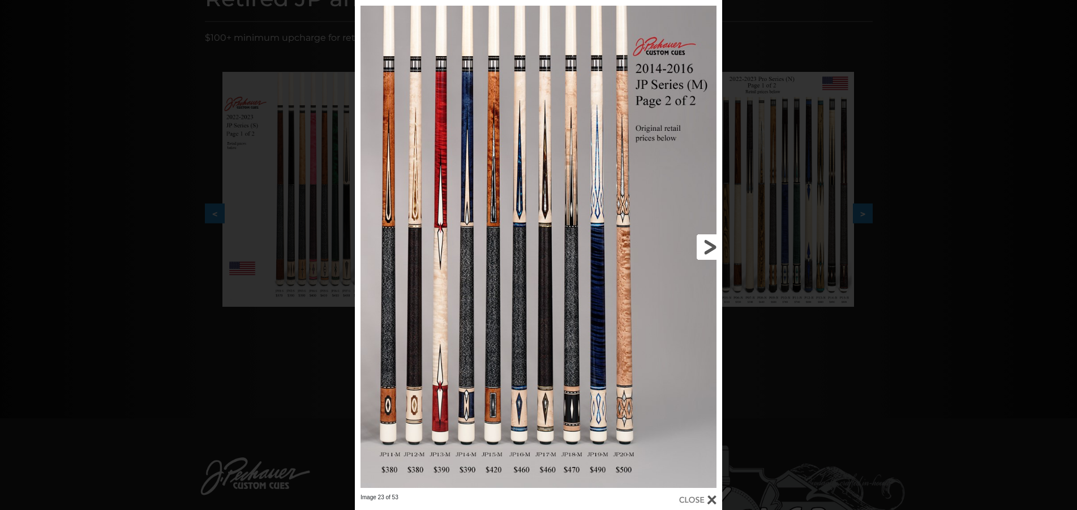
click at [711, 242] on link at bounding box center [639, 246] width 165 height 493
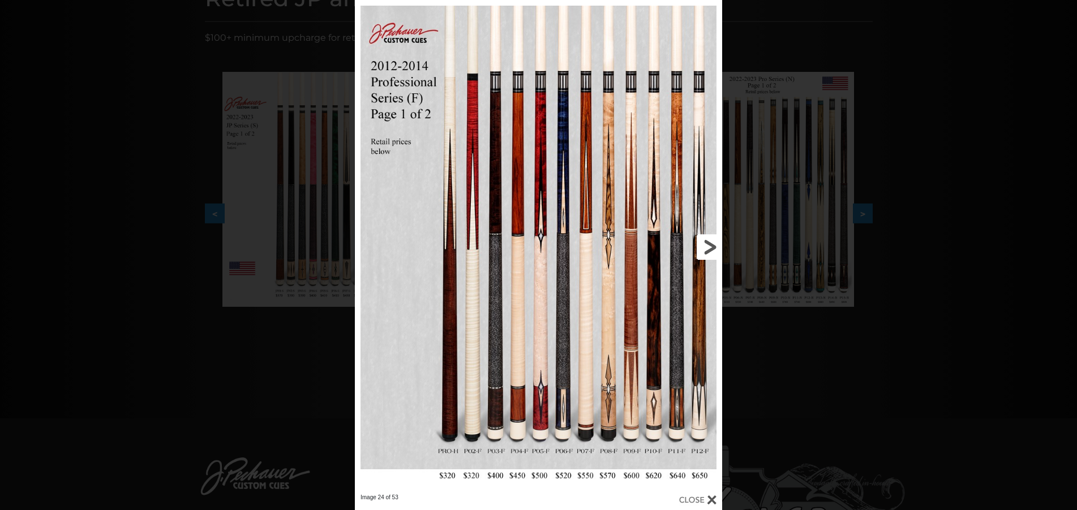
click at [711, 242] on link at bounding box center [639, 246] width 165 height 493
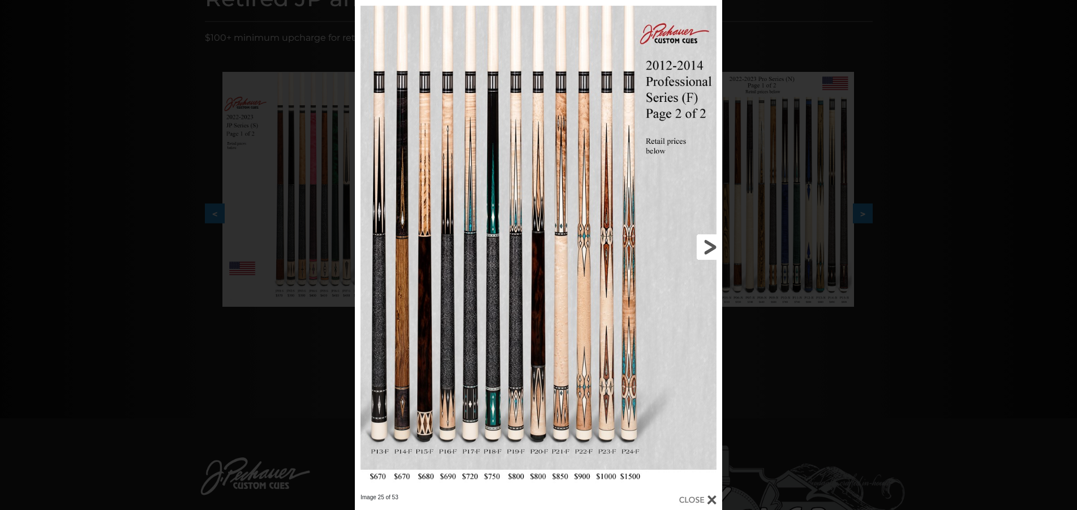
click at [711, 242] on link at bounding box center [639, 246] width 165 height 493
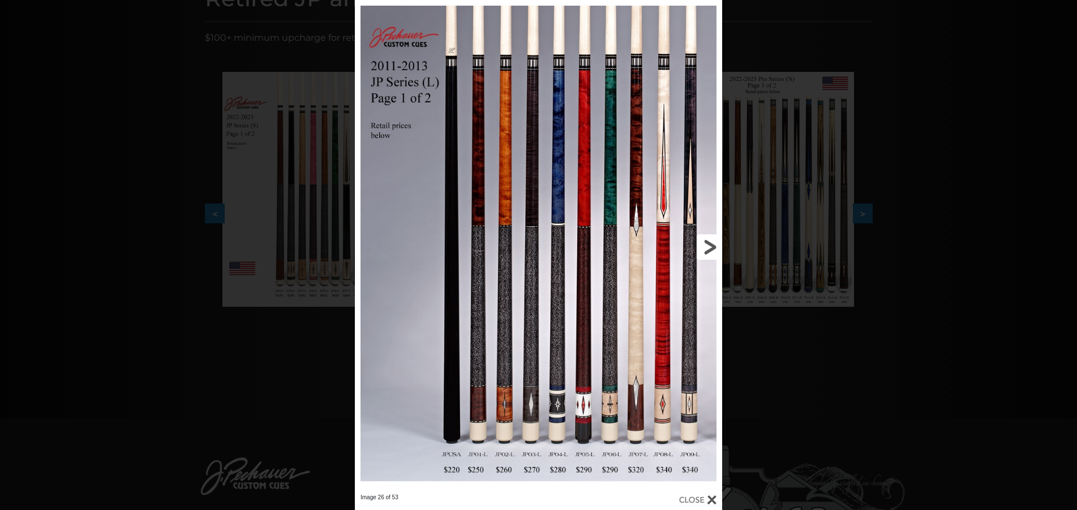
click at [711, 242] on link at bounding box center [639, 246] width 165 height 493
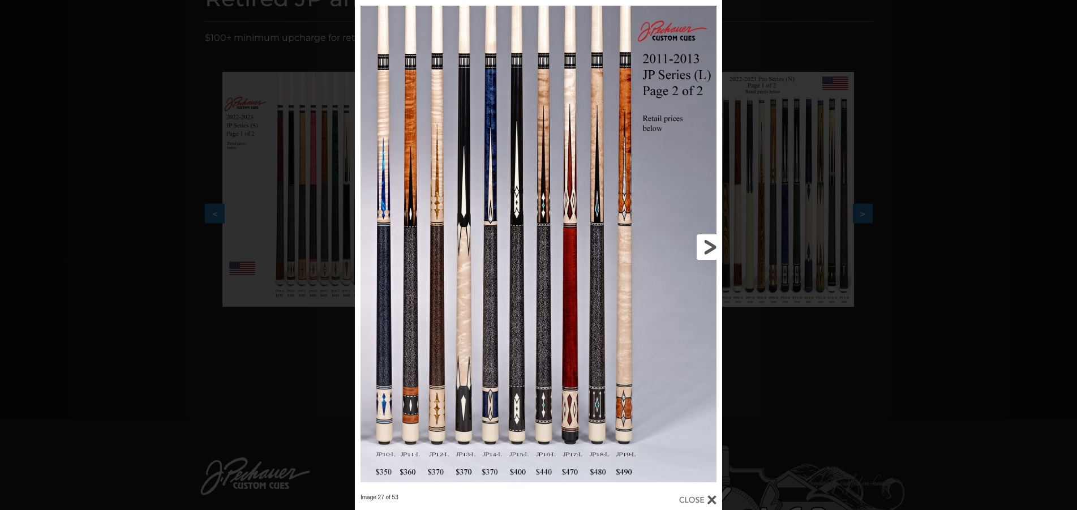
click at [711, 242] on link at bounding box center [639, 246] width 165 height 493
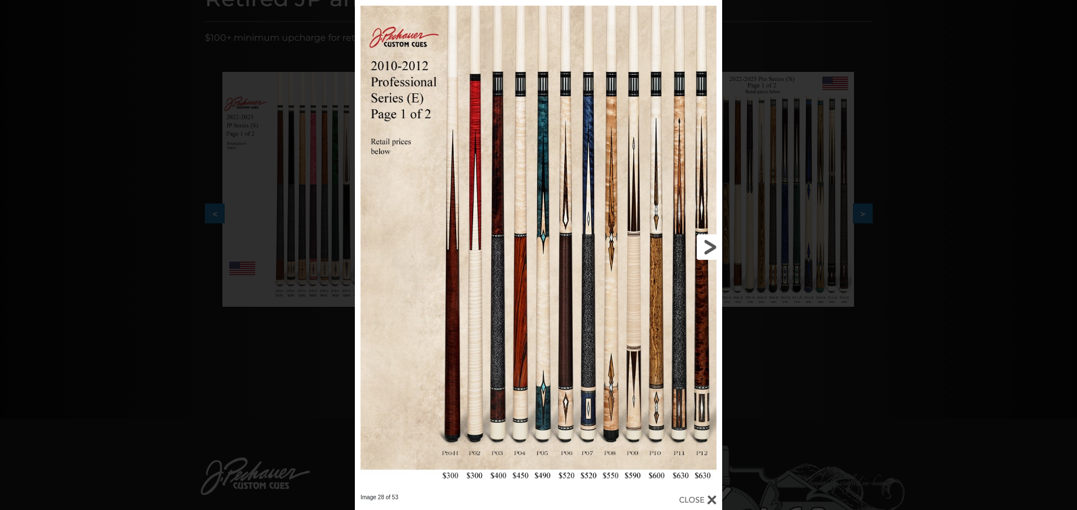
click at [711, 242] on link at bounding box center [639, 246] width 165 height 493
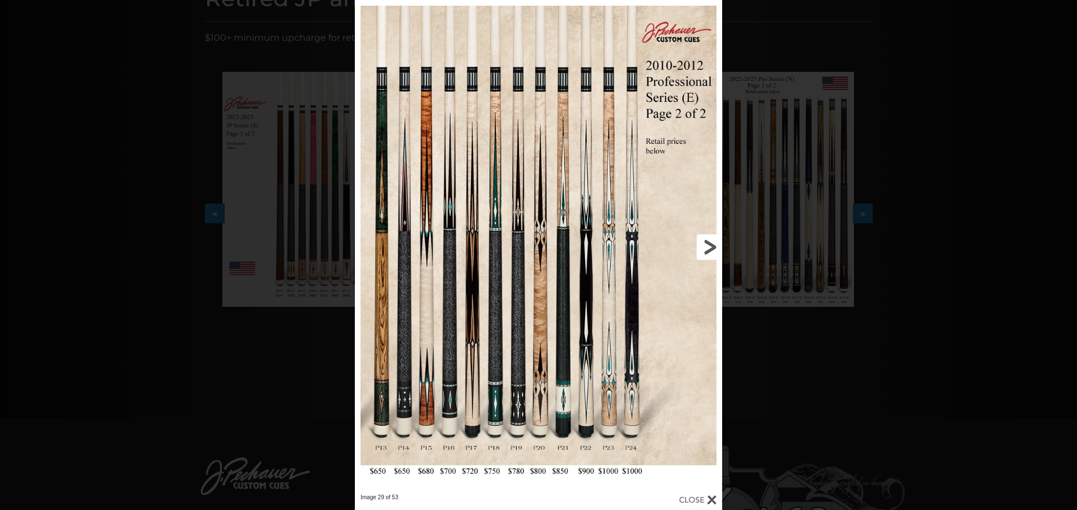
click at [711, 245] on link at bounding box center [639, 246] width 165 height 493
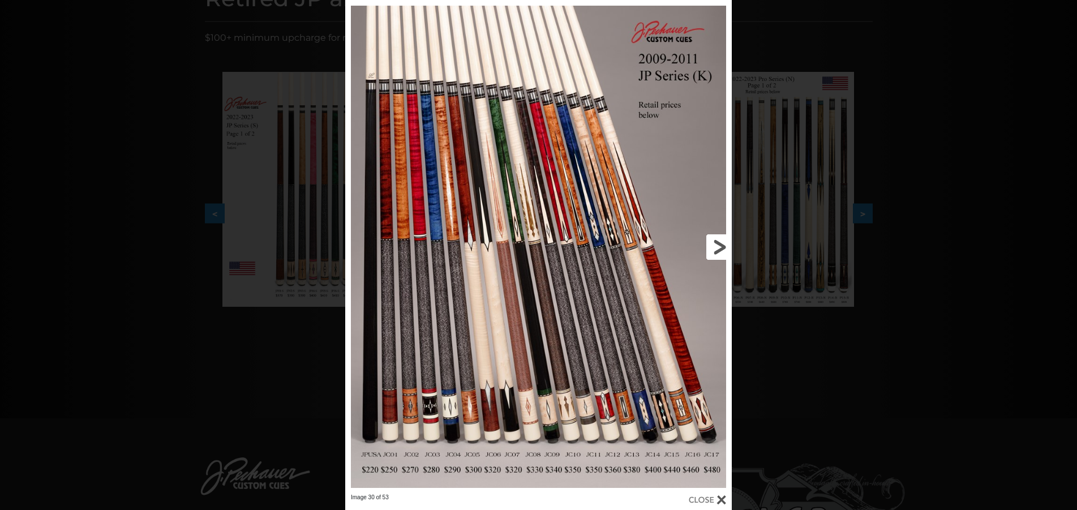
click at [711, 246] on link at bounding box center [645, 246] width 174 height 493
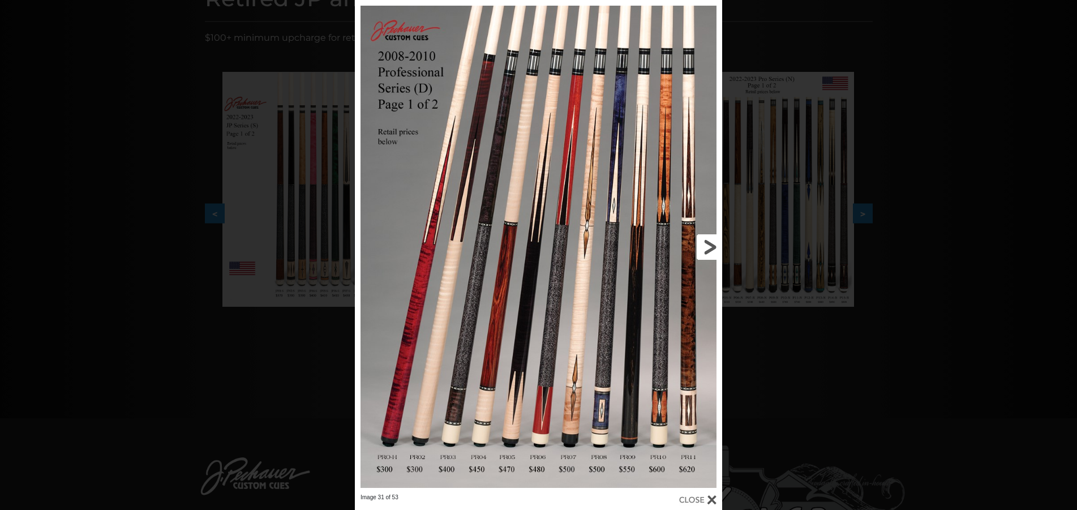
click at [711, 246] on link at bounding box center [639, 246] width 165 height 493
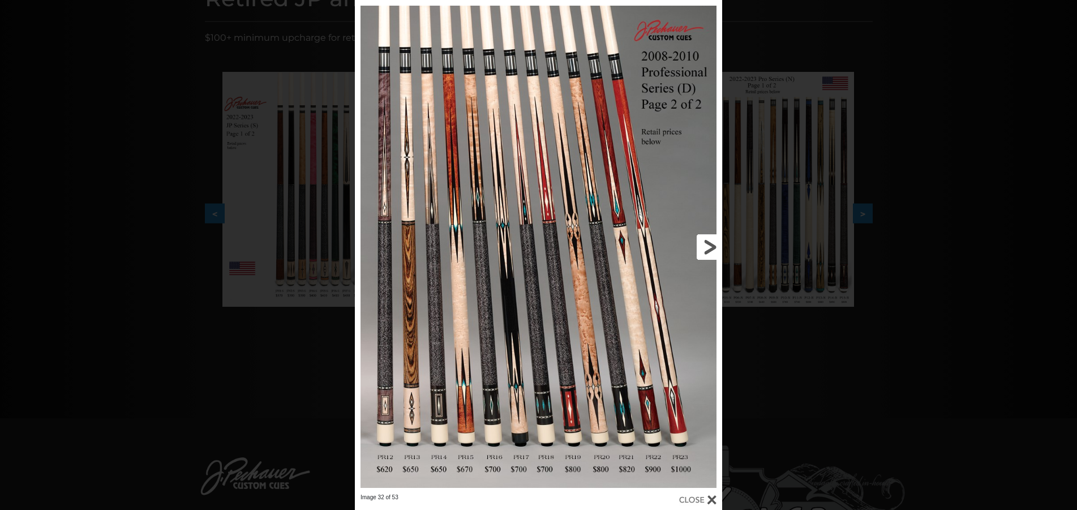
click at [710, 247] on link at bounding box center [639, 246] width 165 height 493
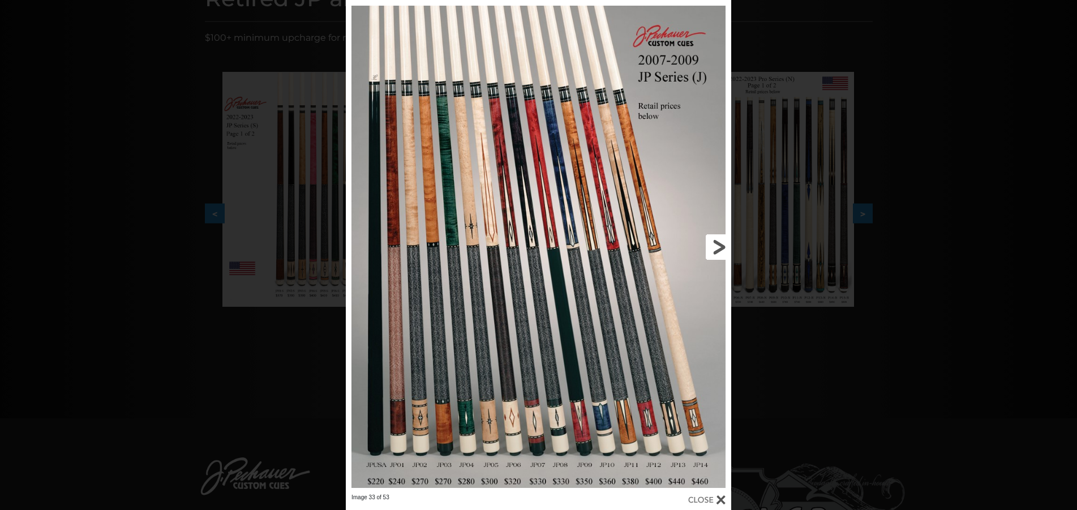
click at [710, 247] on link at bounding box center [644, 246] width 173 height 493
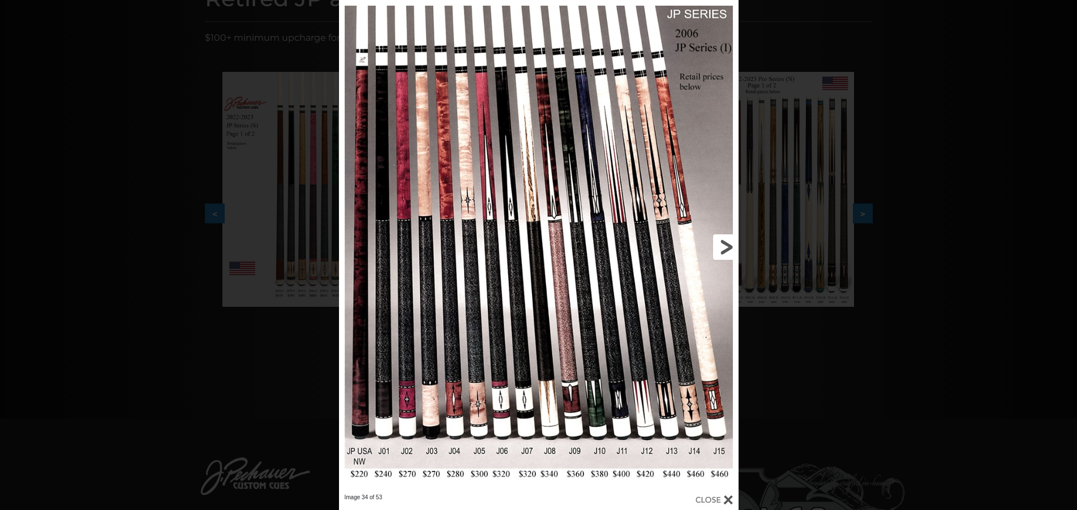
click at [710, 247] on link at bounding box center [648, 246] width 180 height 493
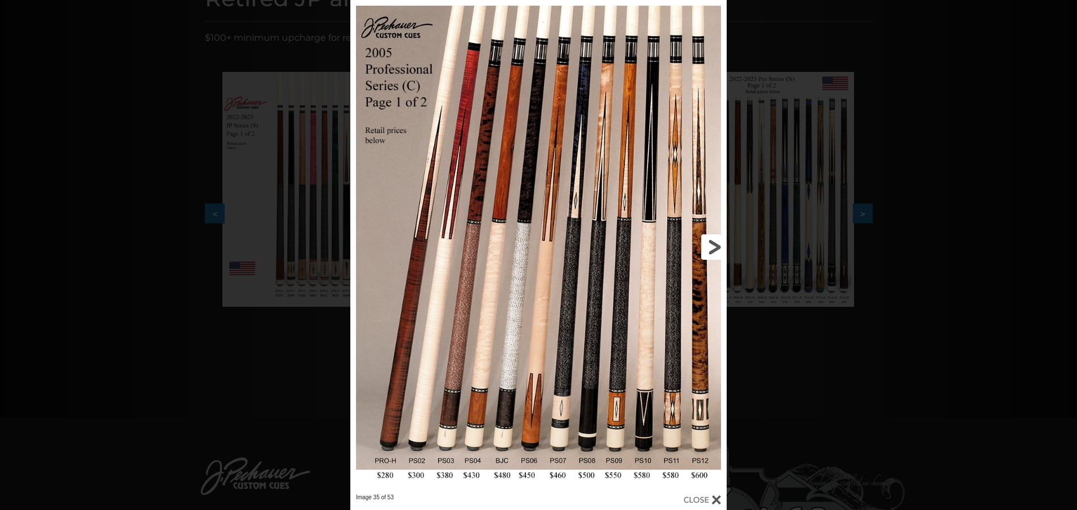
click at [710, 247] on link at bounding box center [641, 246] width 169 height 493
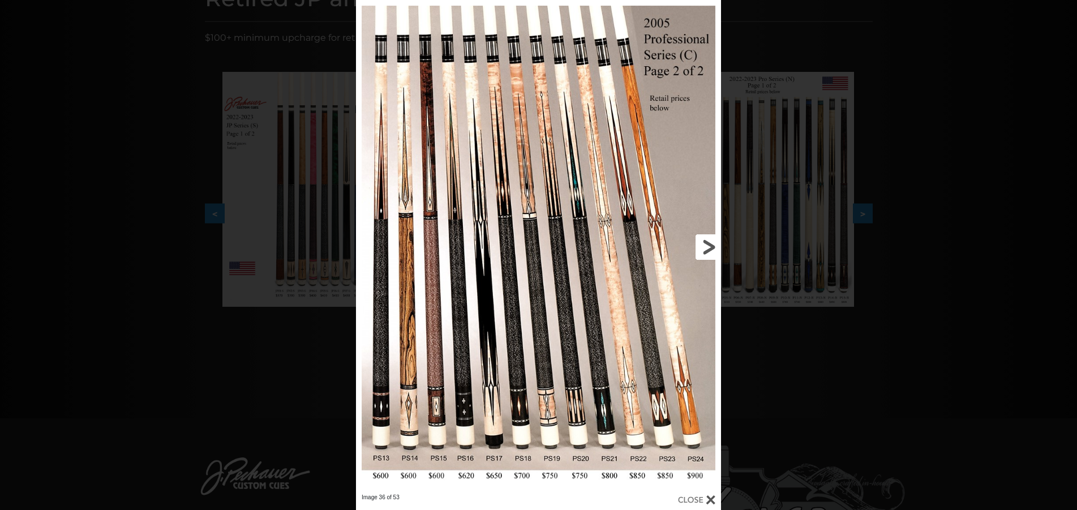
click at [710, 247] on link at bounding box center [639, 246] width 164 height 493
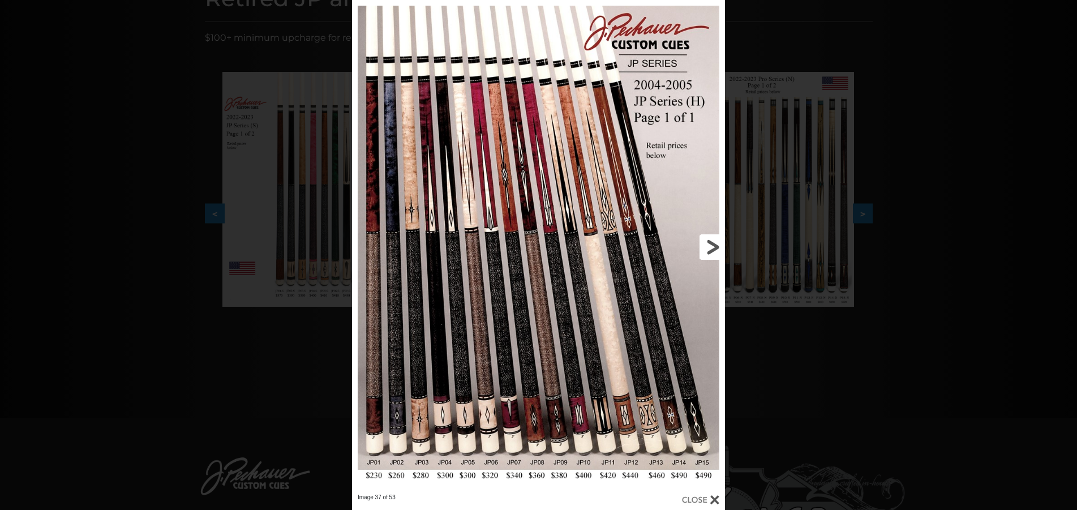
click at [710, 247] on link at bounding box center [641, 246] width 168 height 493
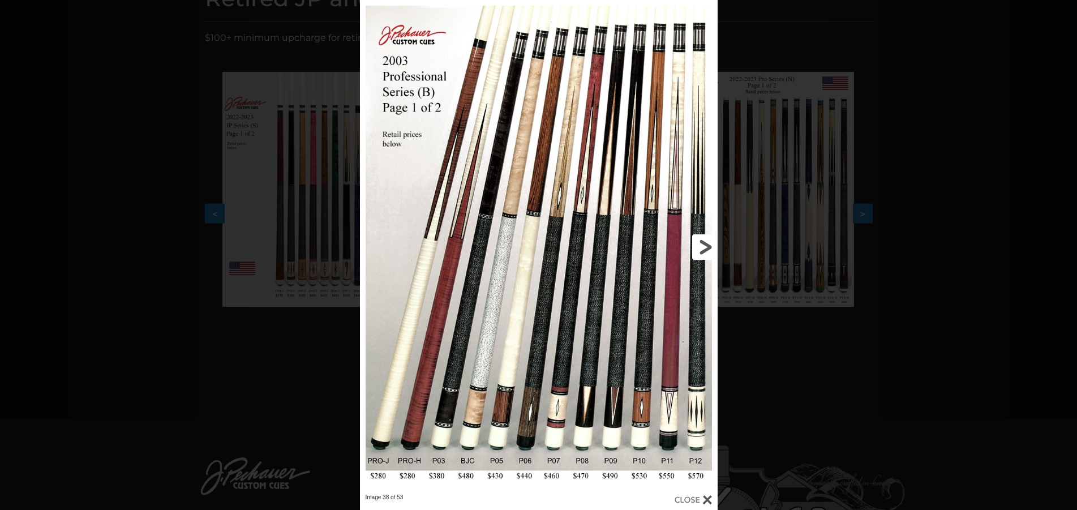
click at [710, 247] on link at bounding box center [636, 246] width 161 height 493
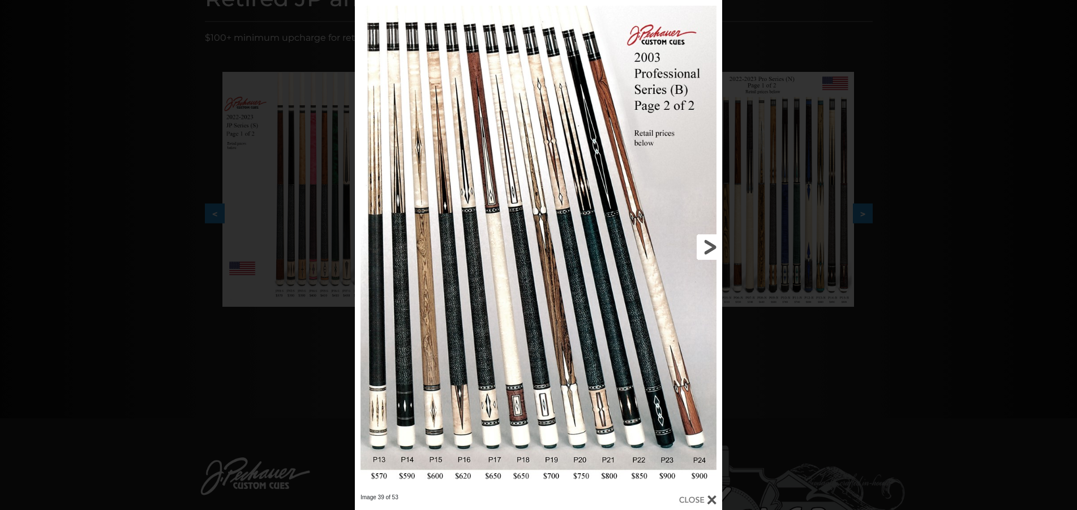
click at [710, 247] on link at bounding box center [639, 246] width 165 height 493
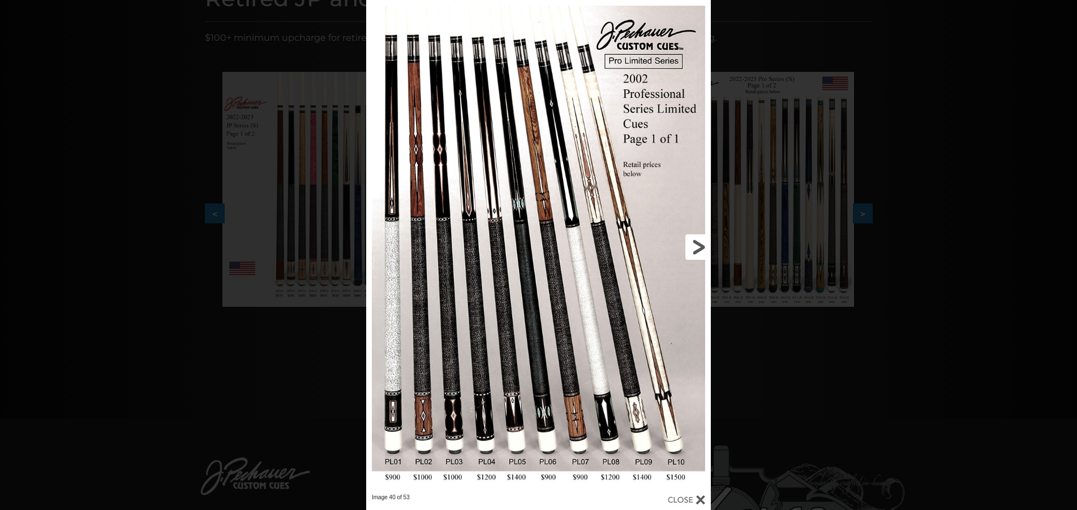
click at [710, 247] on link at bounding box center [633, 246] width 155 height 493
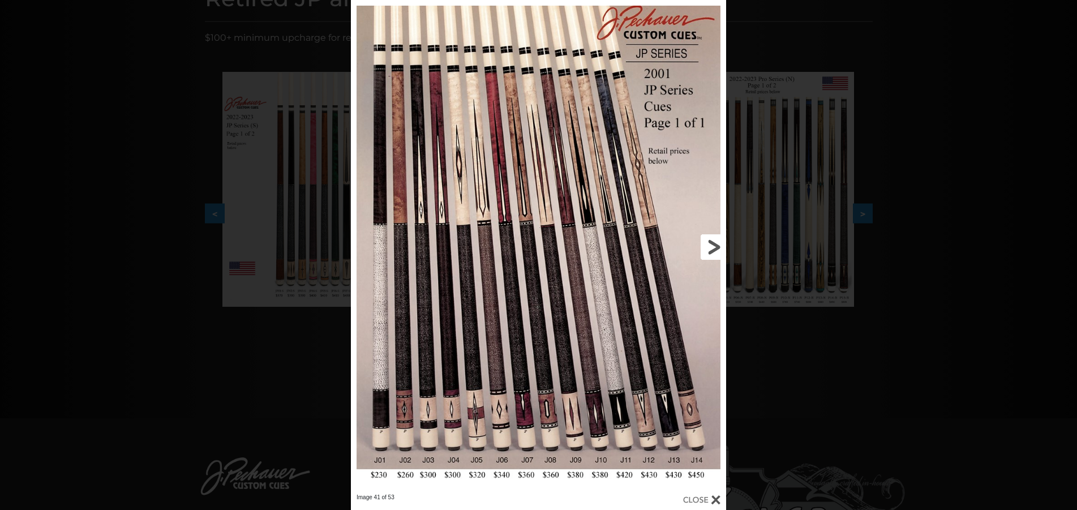
click at [710, 247] on link at bounding box center [641, 246] width 169 height 493
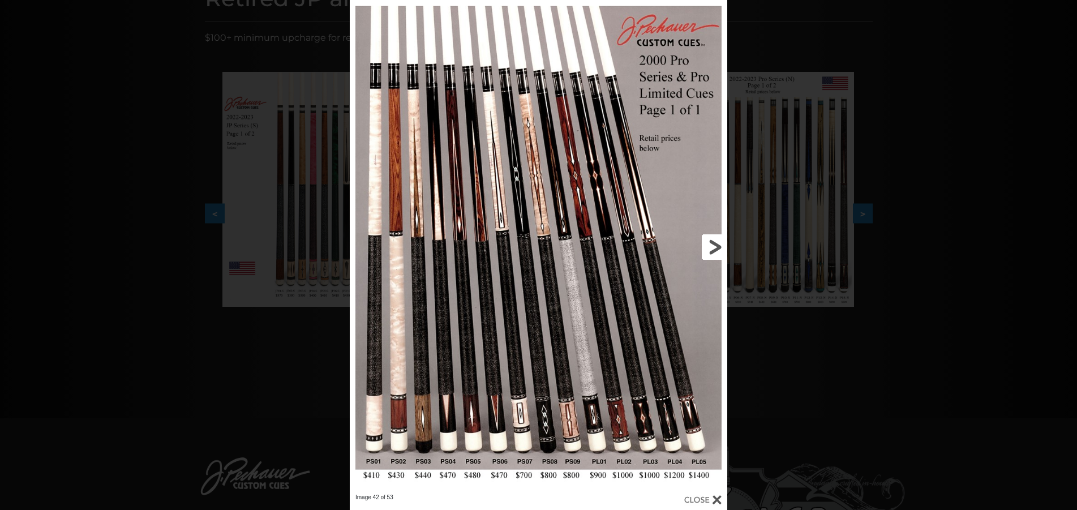
click at [710, 247] on link at bounding box center [642, 246] width 170 height 493
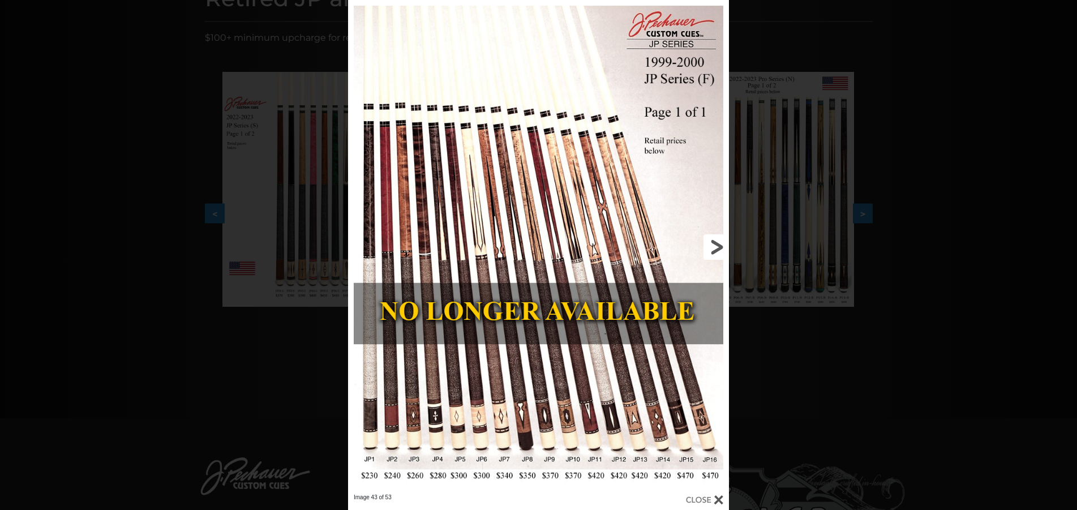
click at [710, 247] on link at bounding box center [642, 246] width 171 height 493
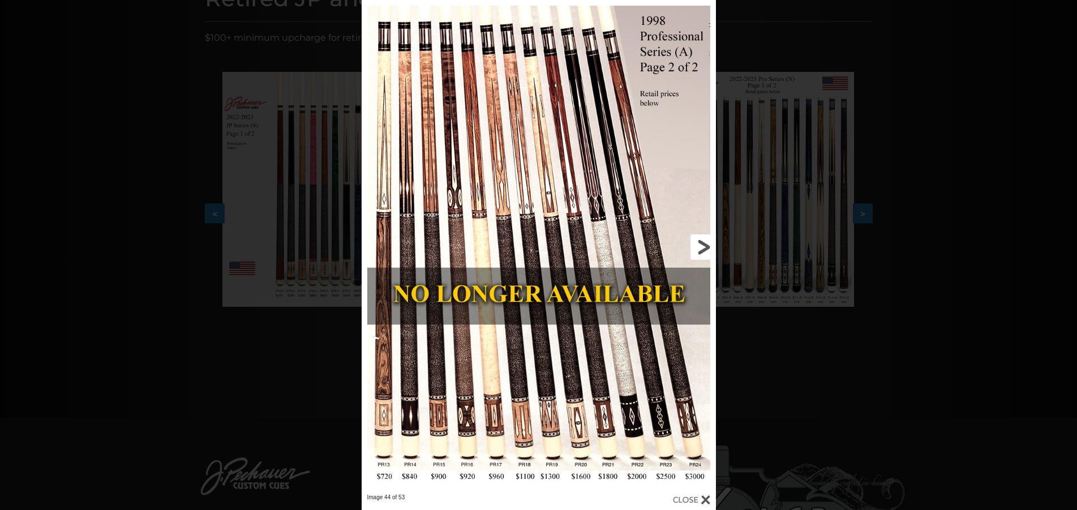
click at [705, 245] on link at bounding box center [636, 246] width 160 height 493
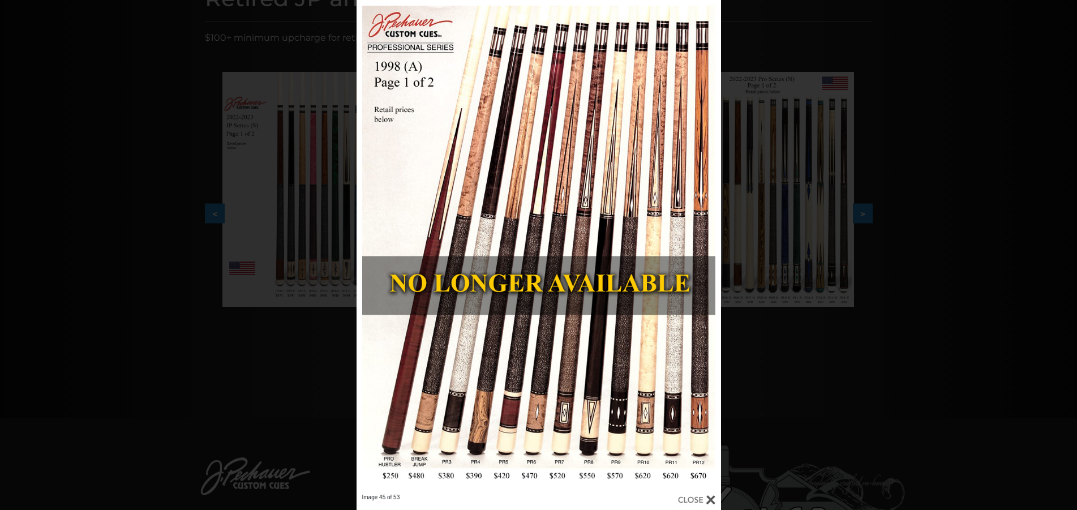
click at [933, 70] on div "Image 45 of 53" at bounding box center [538, 255] width 1077 height 510
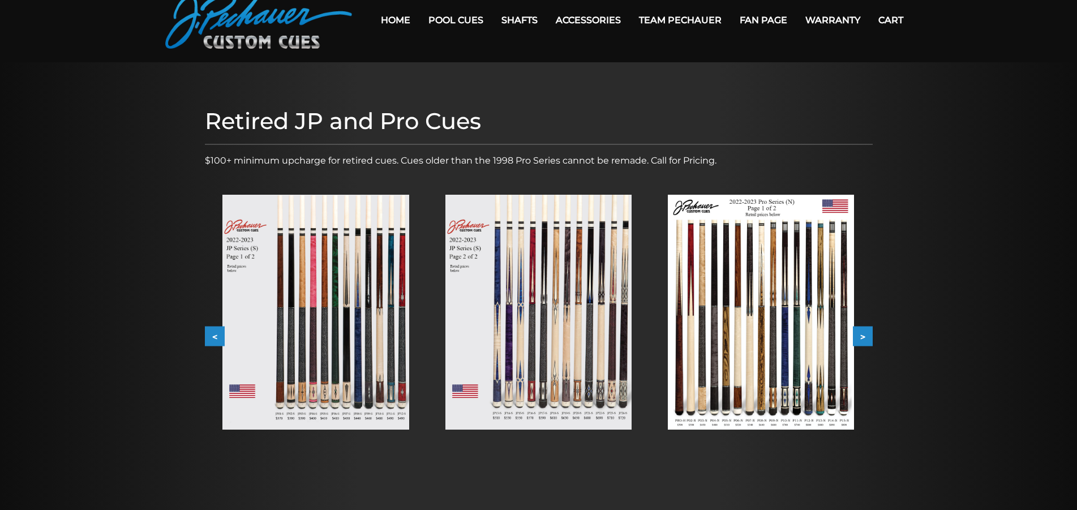
scroll to position [0, 0]
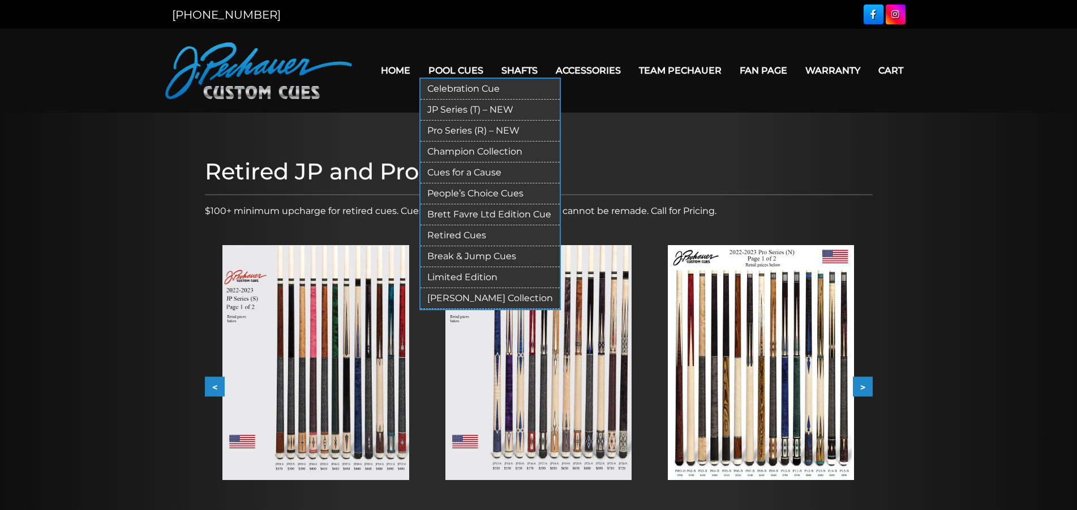
click at [419, 72] on link "Pool Cues" at bounding box center [455, 70] width 73 height 29
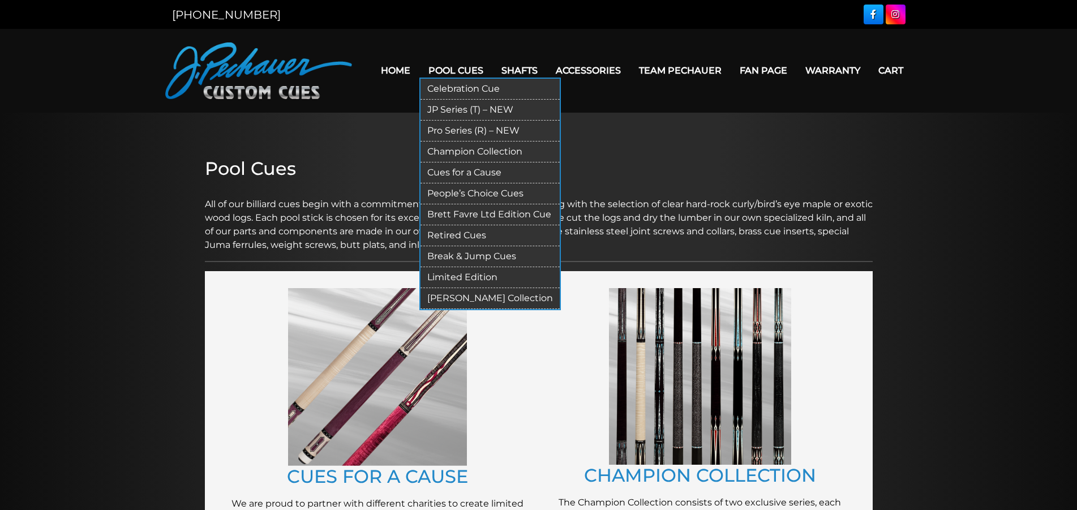
click at [463, 275] on link "Limited Edition" at bounding box center [489, 277] width 139 height 21
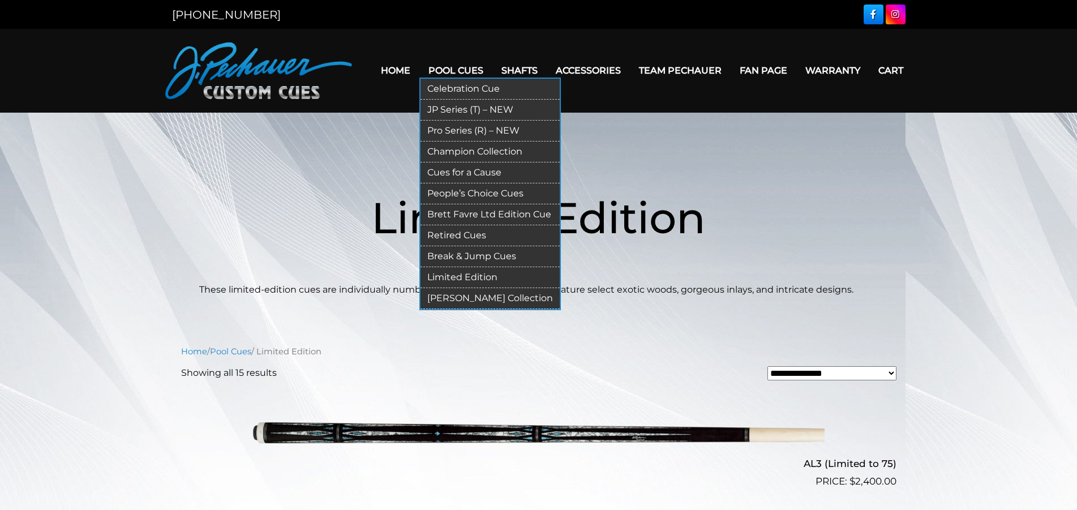
click at [445, 299] on link "[PERSON_NAME] Collection" at bounding box center [489, 298] width 139 height 21
click at [445, 90] on link "Celebration Cue" at bounding box center [489, 89] width 139 height 21
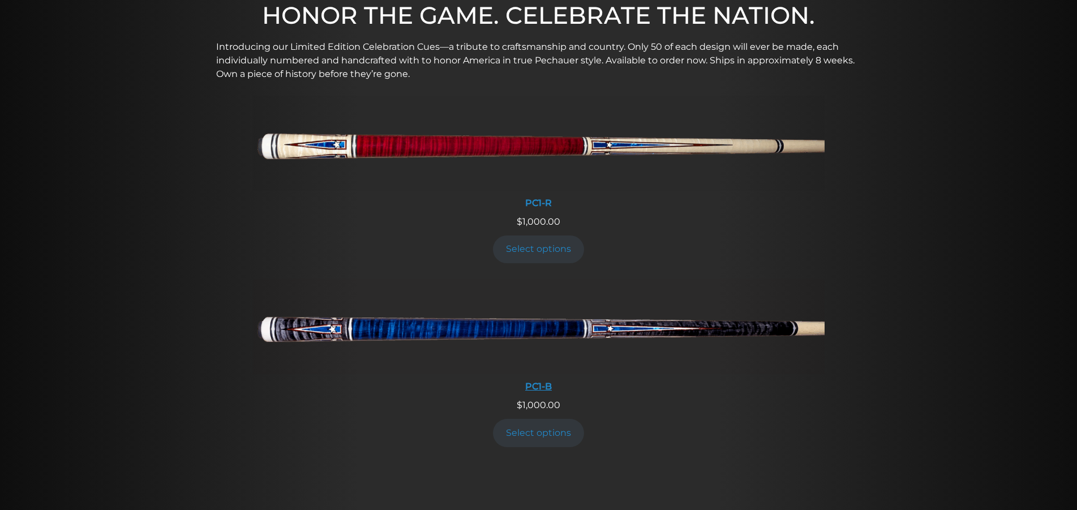
scroll to position [519, 0]
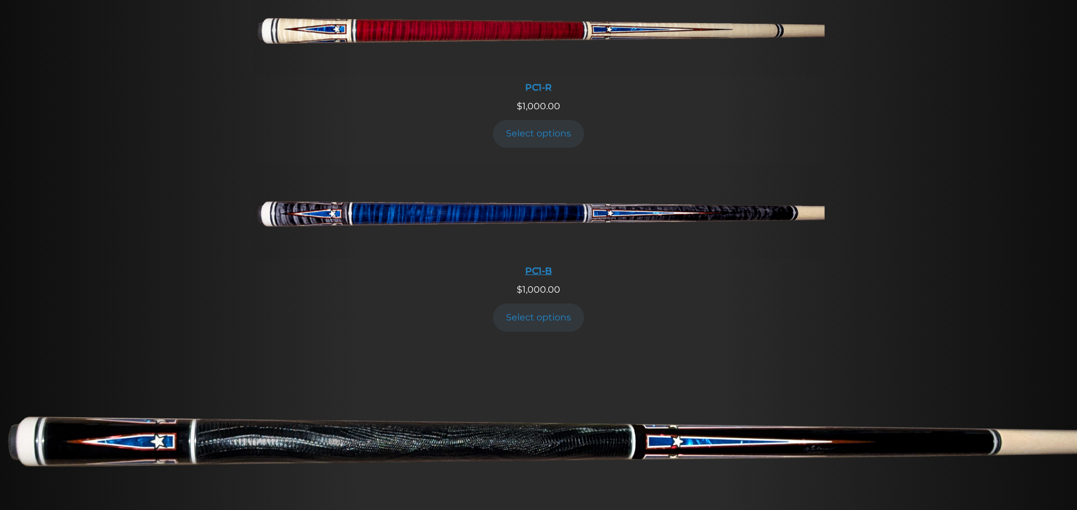
click at [556, 204] on img at bounding box center [538, 210] width 571 height 95
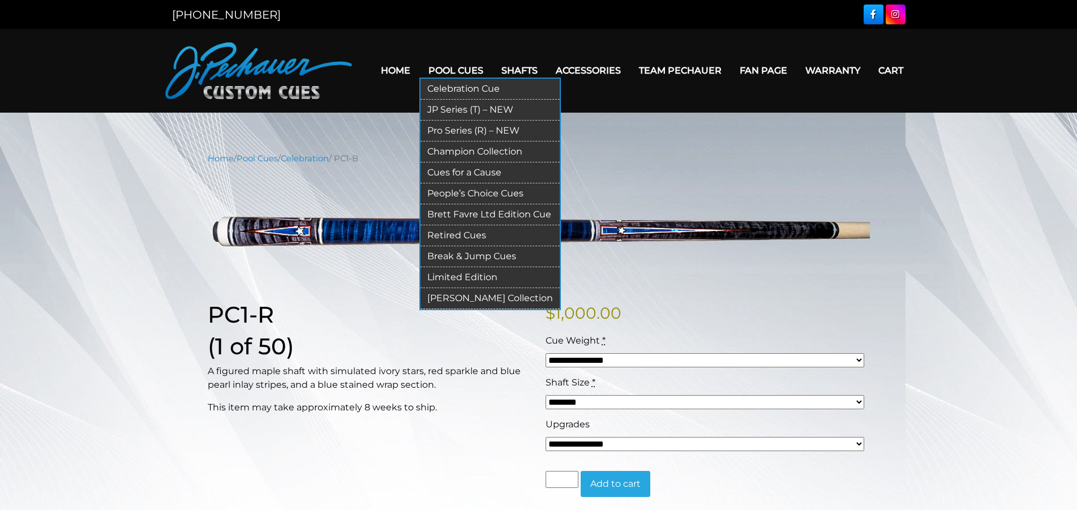
click at [442, 130] on link "Pro Series (R) – NEW" at bounding box center [489, 130] width 139 height 21
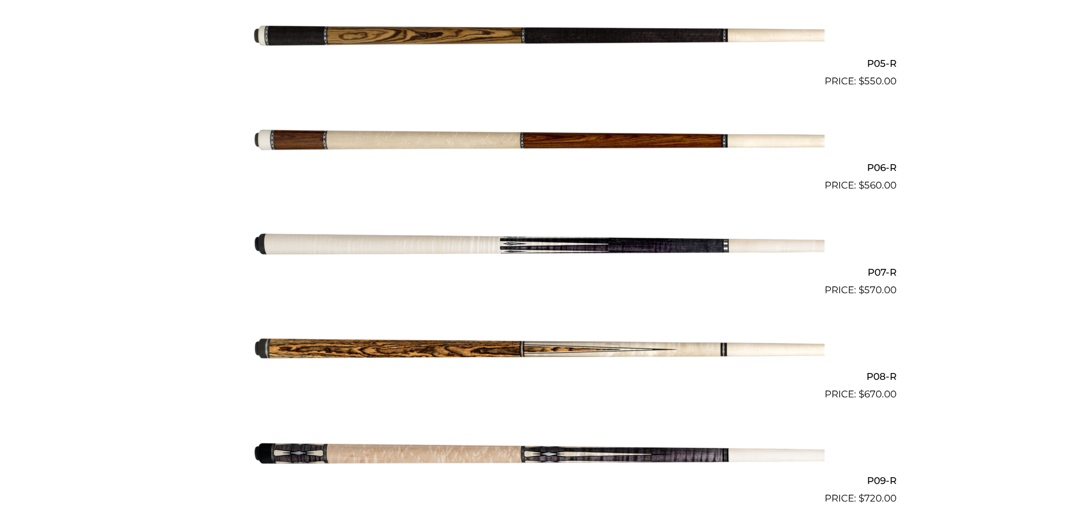
scroll to position [808, 0]
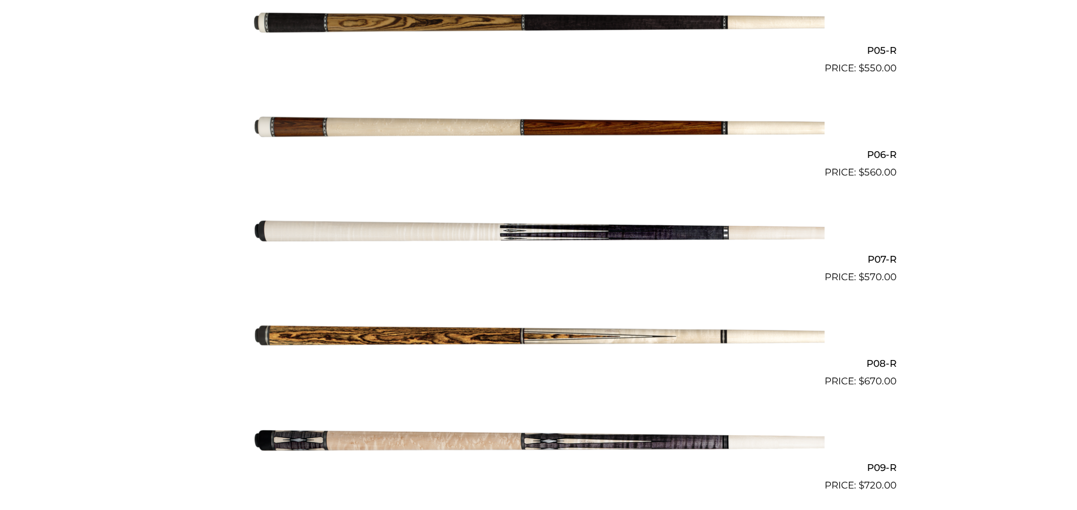
click at [497, 236] on img at bounding box center [538, 231] width 571 height 95
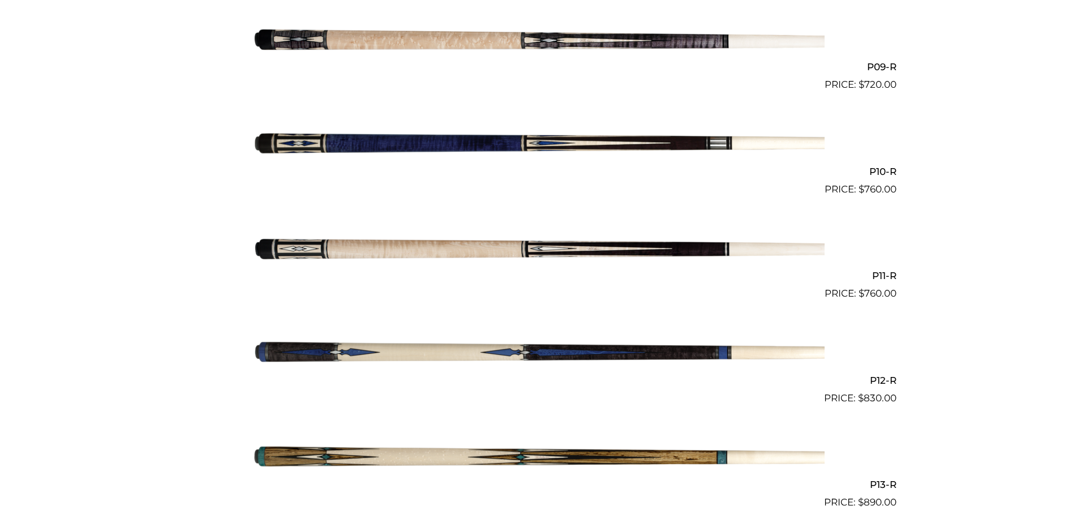
scroll to position [1212, 0]
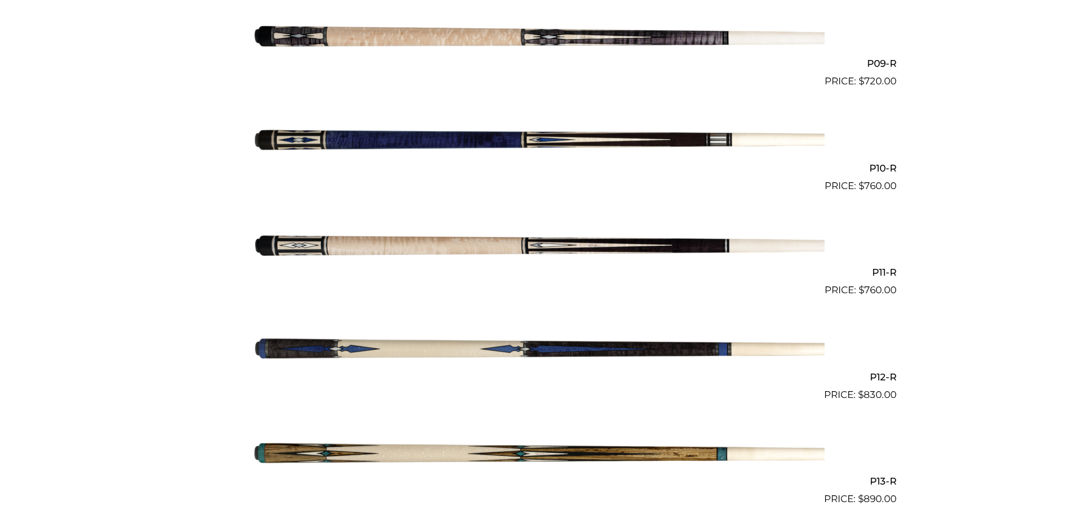
click at [511, 346] on img at bounding box center [538, 349] width 571 height 95
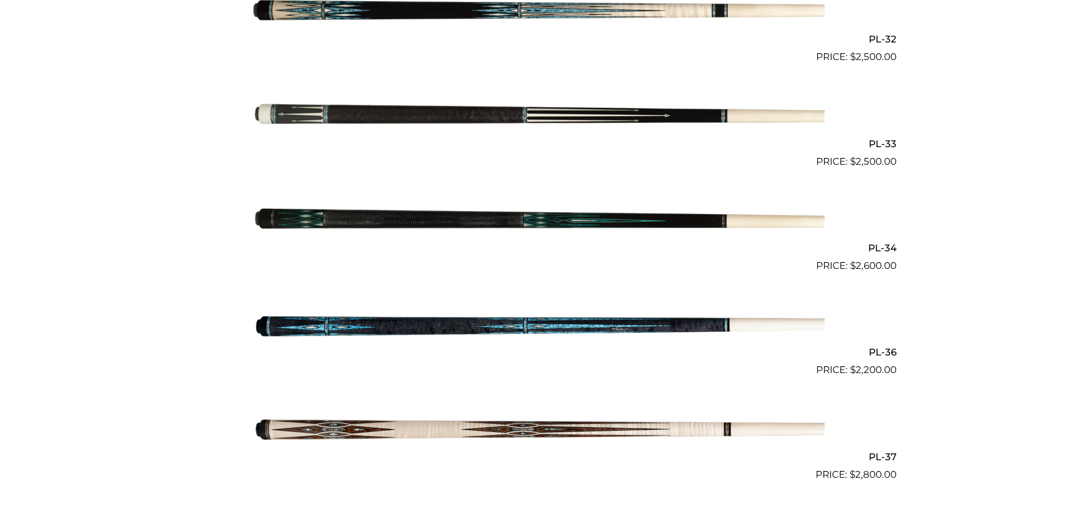
scroll to position [2827, 0]
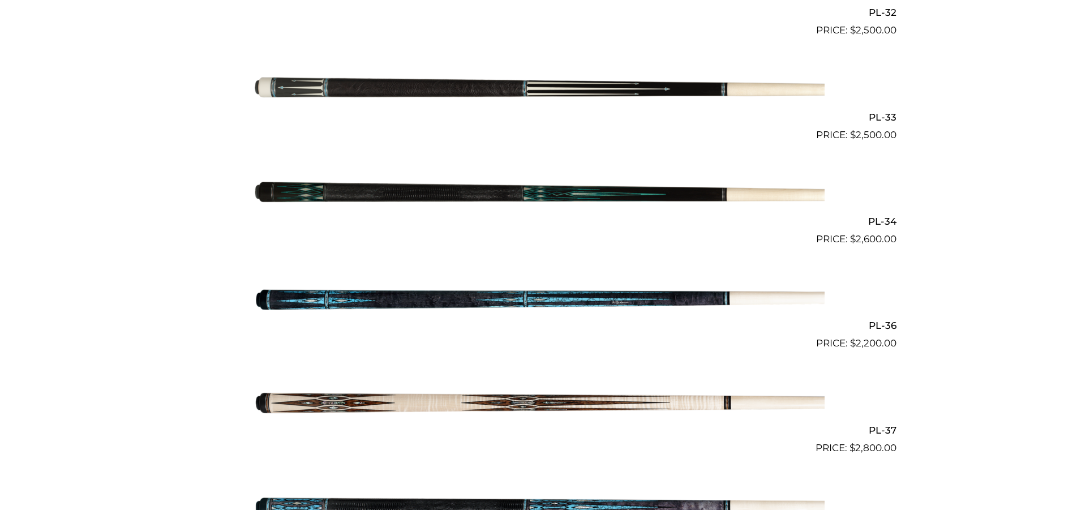
click at [588, 295] on img at bounding box center [538, 298] width 571 height 95
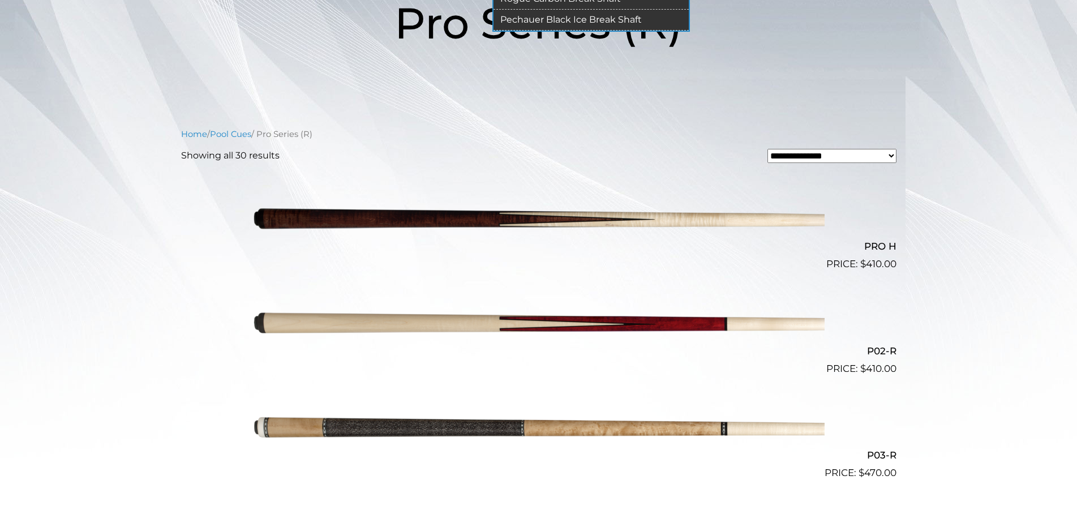
scroll to position [0, 0]
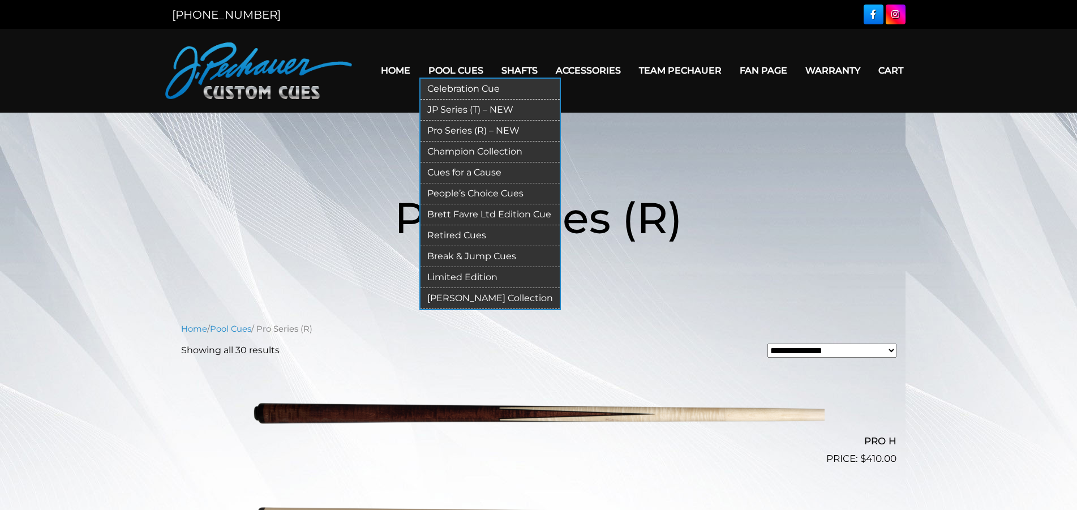
click at [453, 150] on link "Champion Collection" at bounding box center [489, 151] width 139 height 21
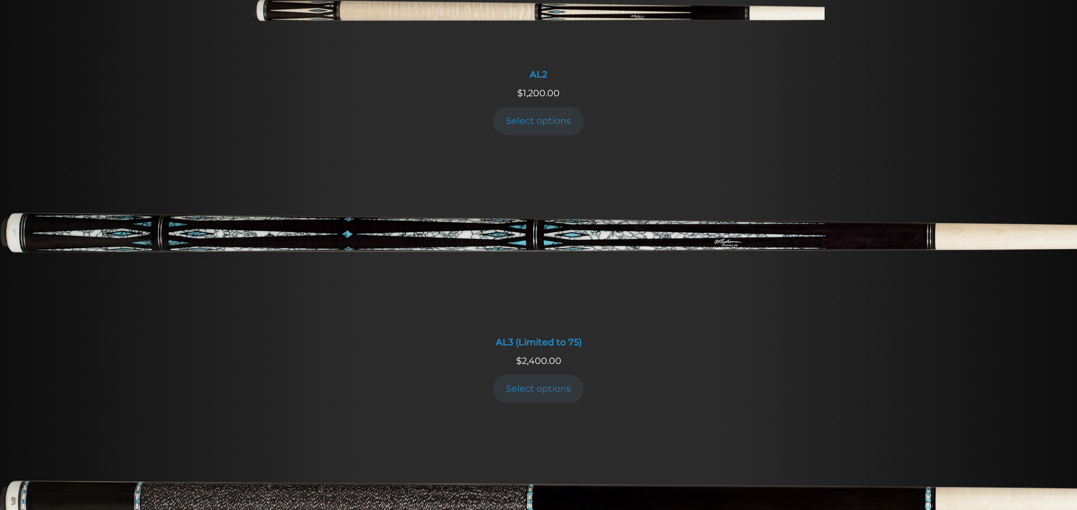
scroll to position [750, 0]
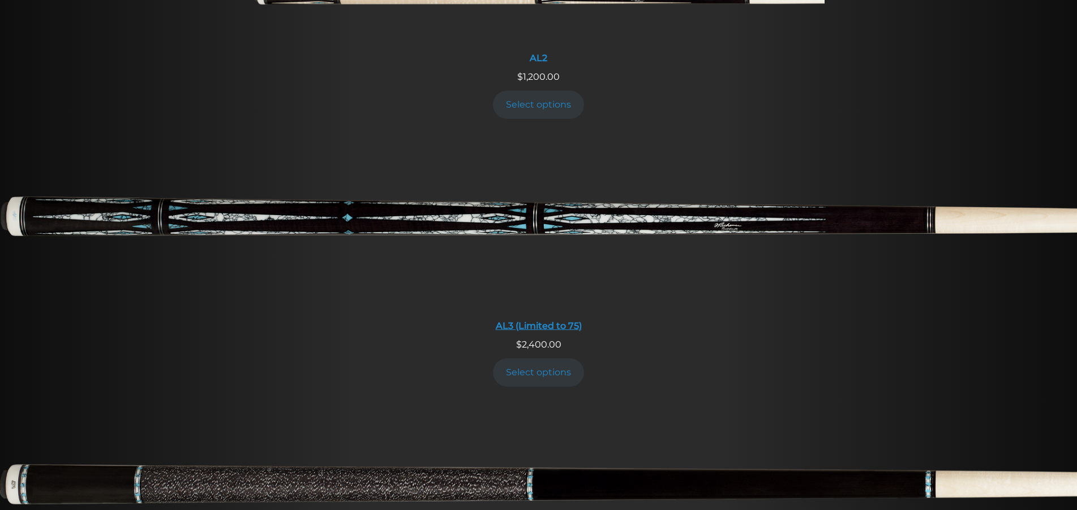
click at [569, 176] on img at bounding box center [538, 224] width 1077 height 179
